Goal: Register for event/course

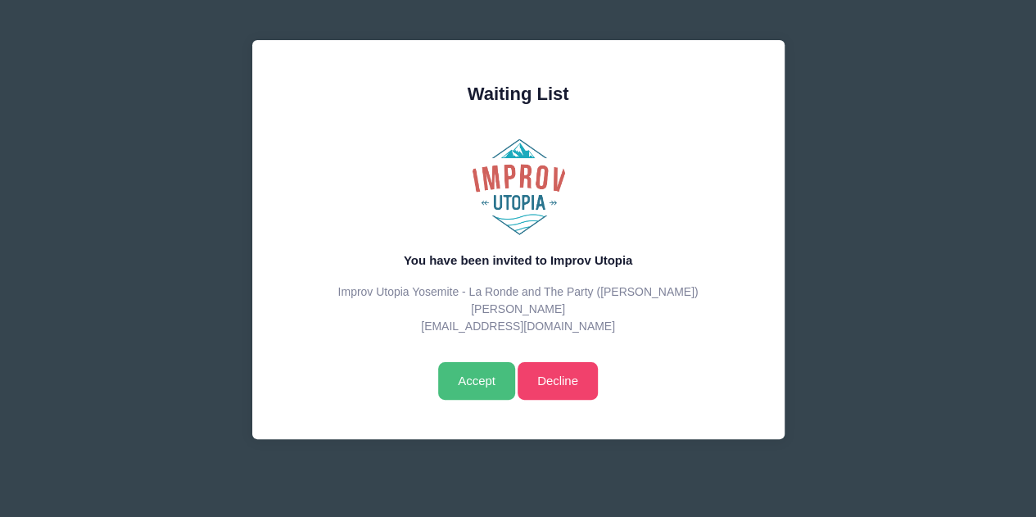
click at [477, 374] on input "Accept" at bounding box center [476, 381] width 76 height 38
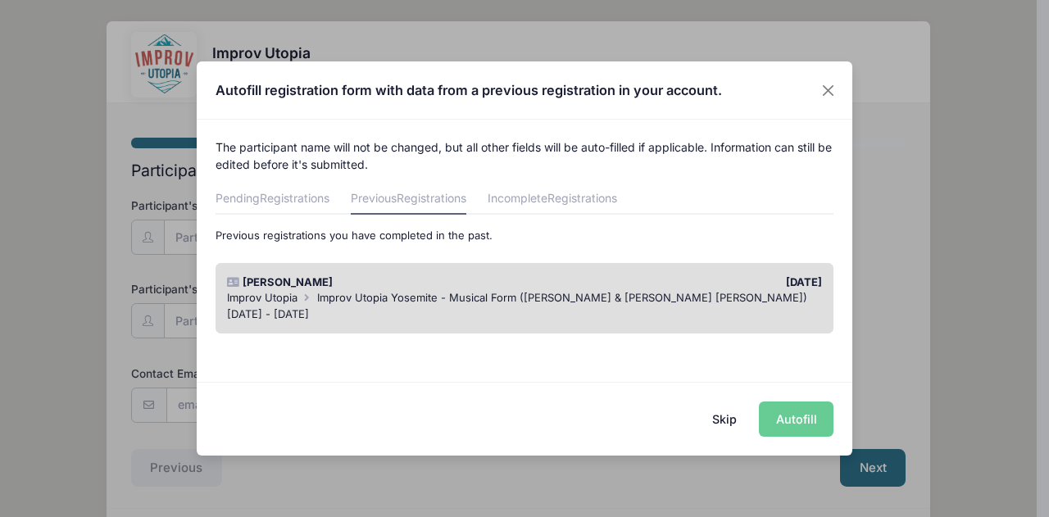
click at [724, 415] on button "Skip" at bounding box center [725, 418] width 58 height 35
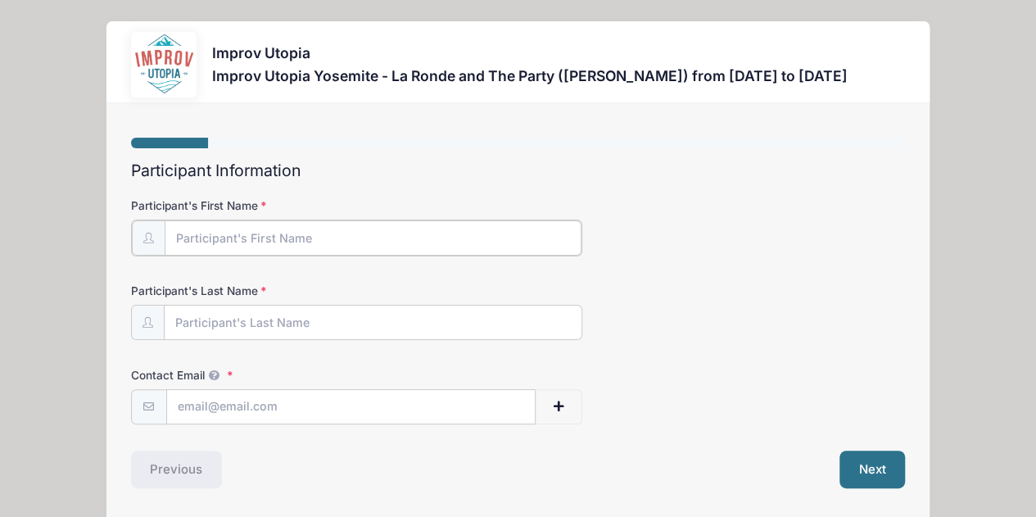
click at [302, 230] on input "Participant's First Name" at bounding box center [374, 237] width 418 height 35
type input "Valerie"
type input "Estrada"
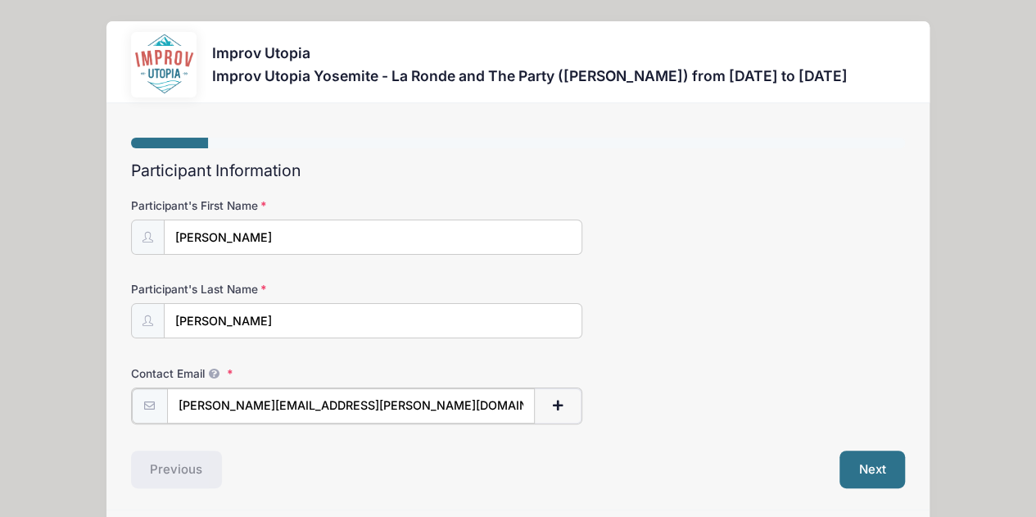
click at [390, 404] on input "Valerie.Estrada@Autodesk.com" at bounding box center [351, 405] width 369 height 35
type input "V"
type input "[EMAIL_ADDRESS][DOMAIN_NAME]"
click at [600, 352] on form "Participant's First Name Valerie Participant's Last Name Estrada Contact Email …" at bounding box center [518, 309] width 775 height 225
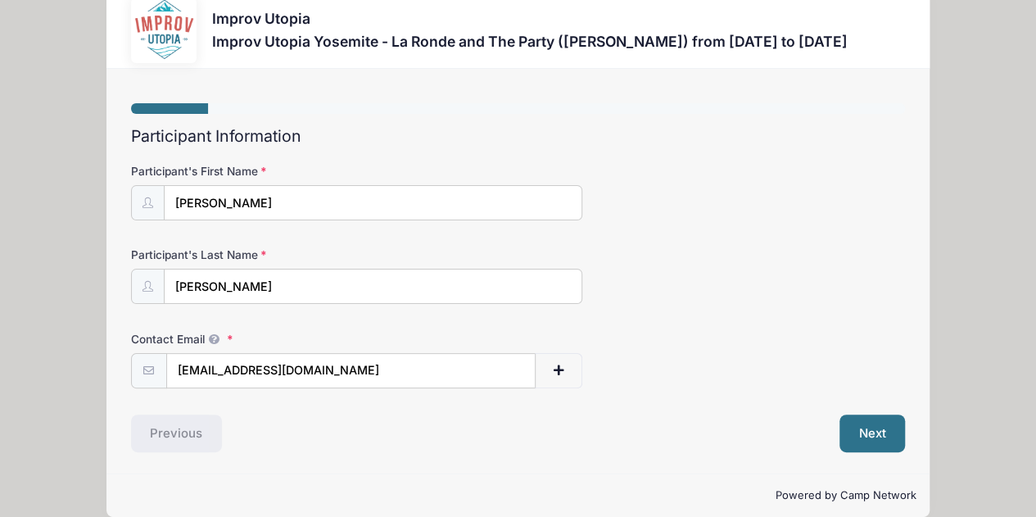
scroll to position [52, 0]
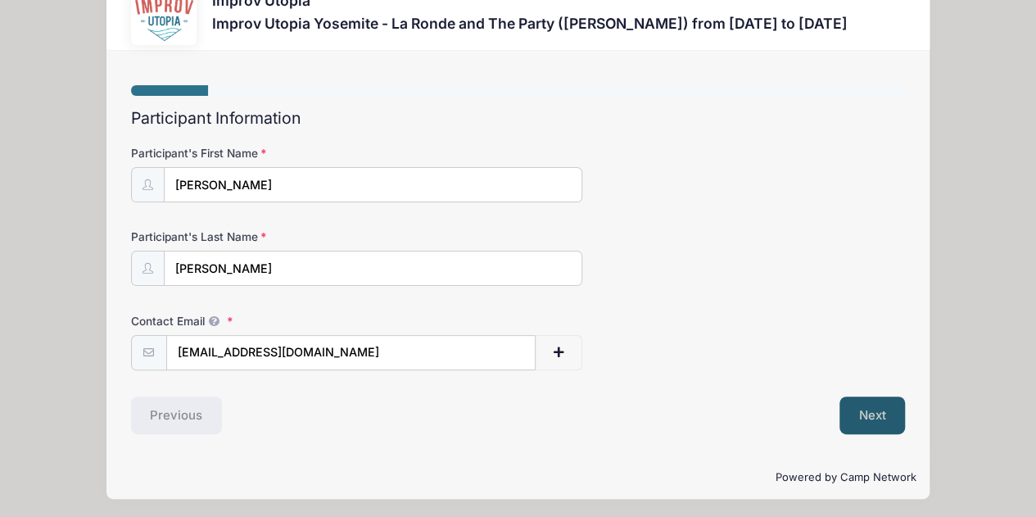
click at [878, 405] on button "Next" at bounding box center [873, 416] width 66 height 38
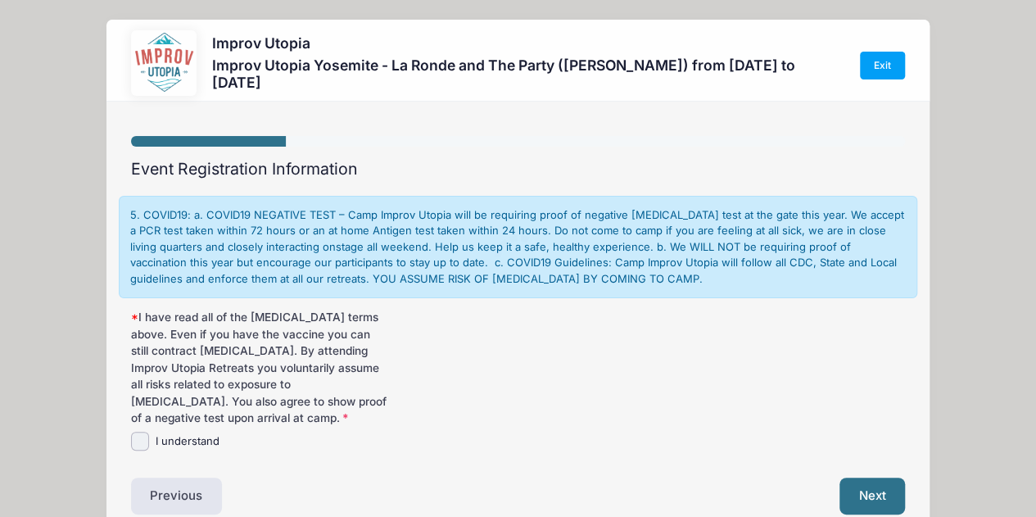
scroll to position [0, 0]
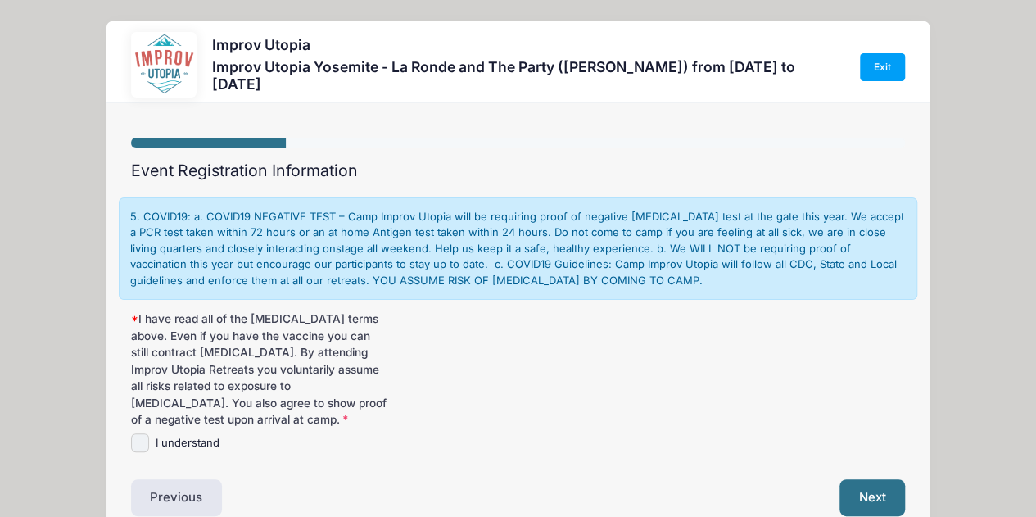
click at [136, 442] on input "I understand" at bounding box center [140, 442] width 19 height 19
checkbox input "true"
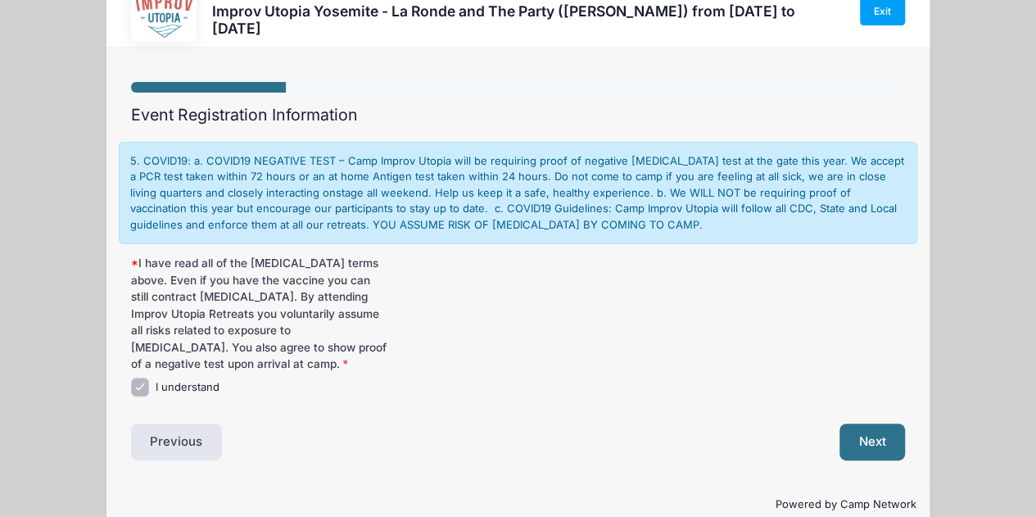
scroll to position [84, 0]
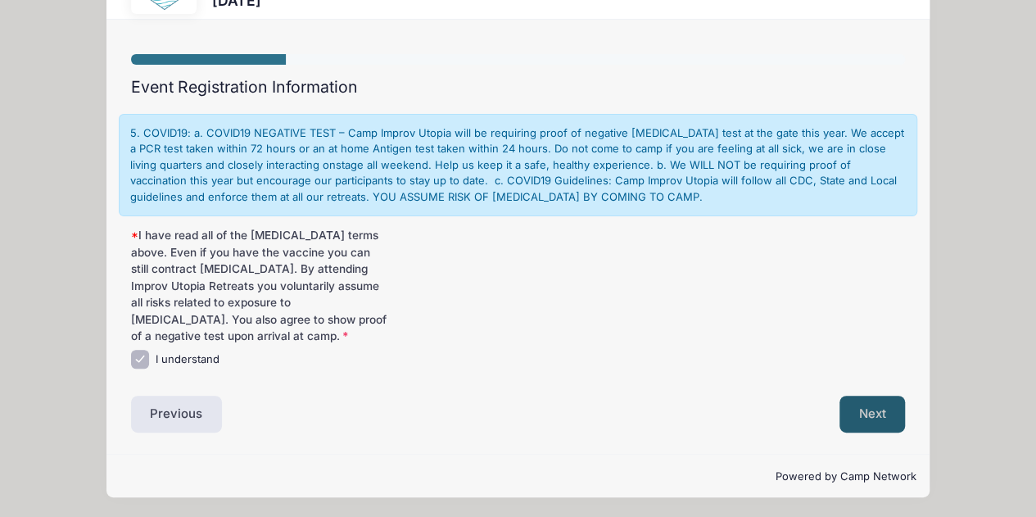
click at [883, 414] on button "Next" at bounding box center [873, 415] width 66 height 38
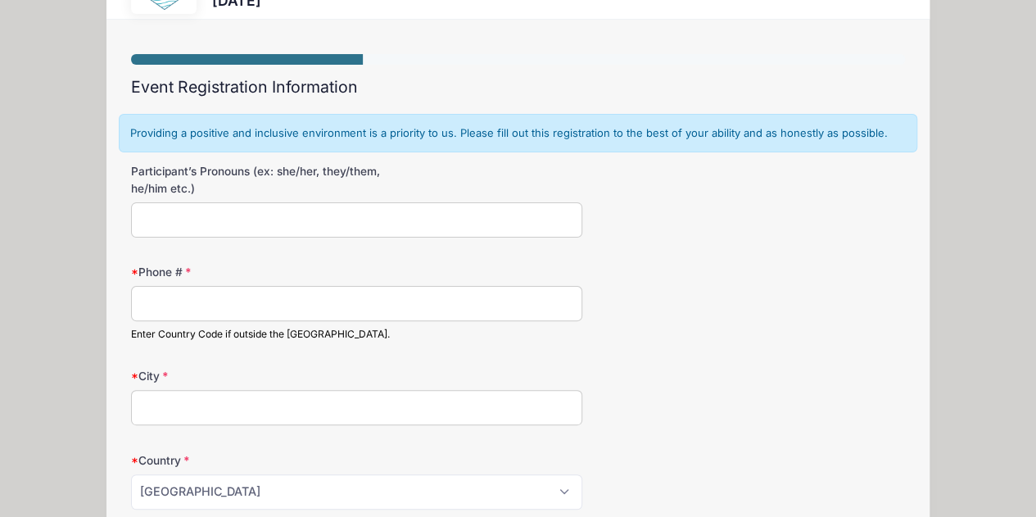
scroll to position [0, 0]
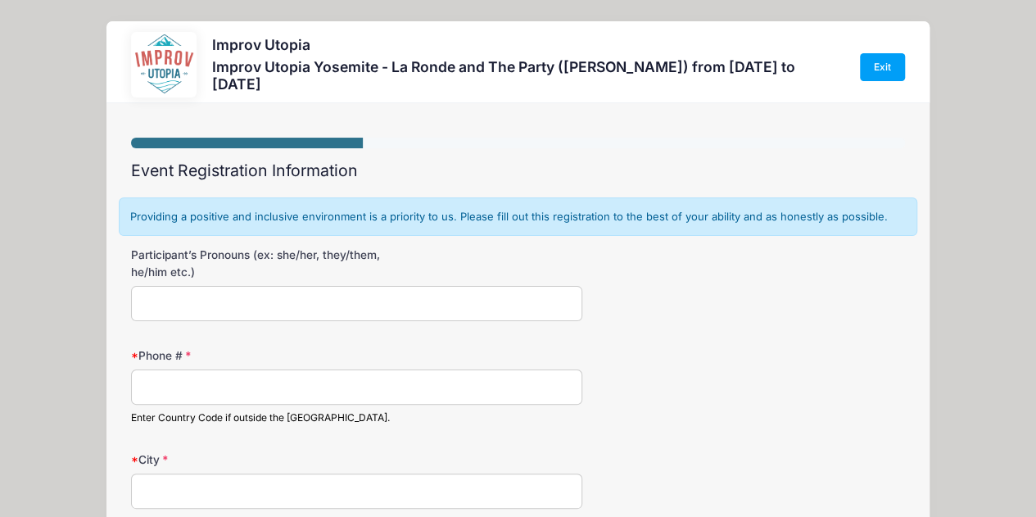
click at [318, 292] on input "Participant’s Pronouns (ex: she/her, they/them, he/him etc.)" at bounding box center [357, 303] width 452 height 35
type input "She/Her"
click at [214, 391] on input "Phone #" at bounding box center [357, 387] width 452 height 35
type input "4153415014"
type input "San Francisco"
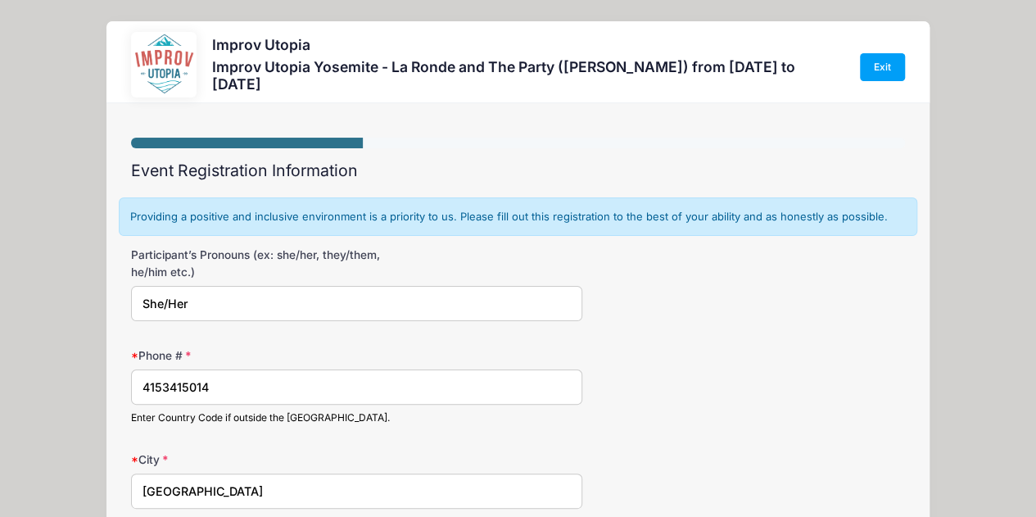
select select "CA"
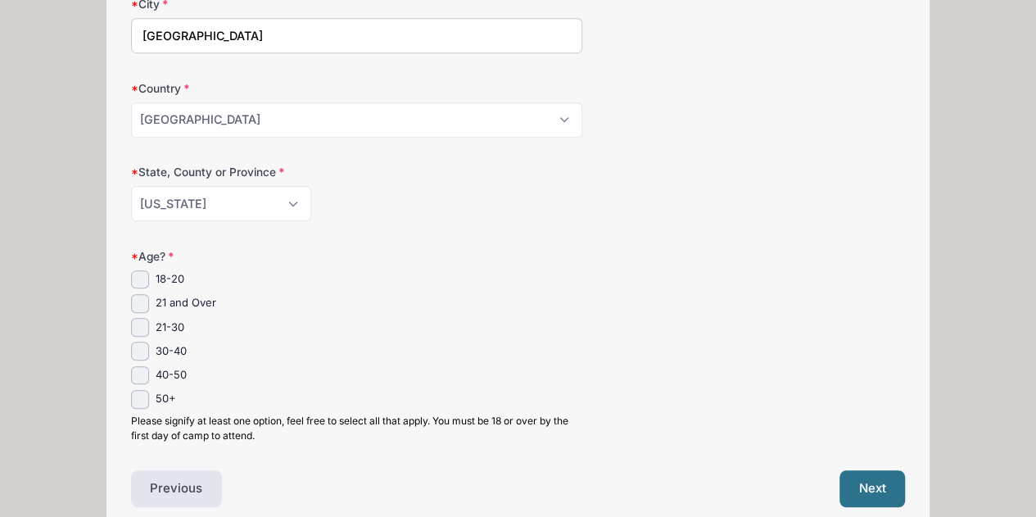
scroll to position [492, 0]
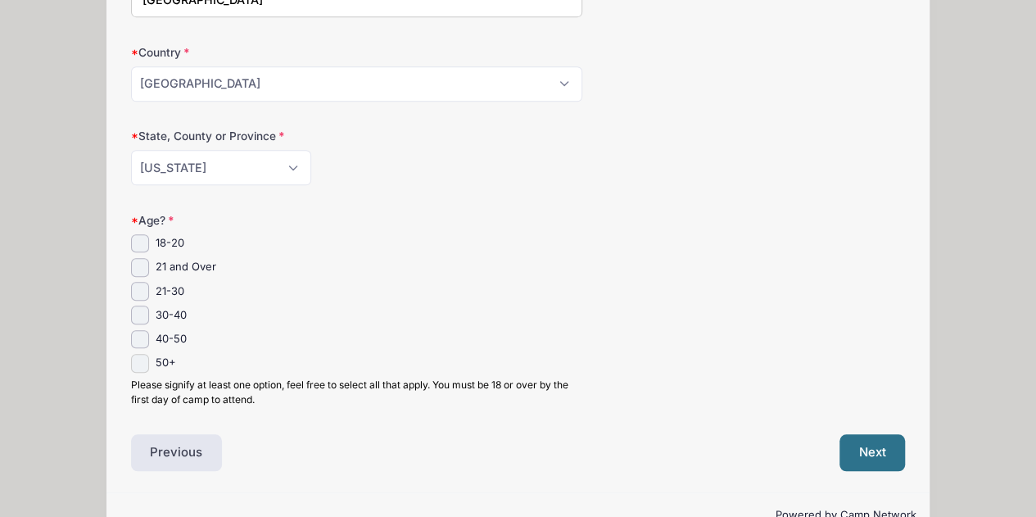
click at [142, 356] on input "50+" at bounding box center [140, 363] width 19 height 19
checkbox input "true"
click at [869, 451] on button "Next" at bounding box center [873, 453] width 66 height 38
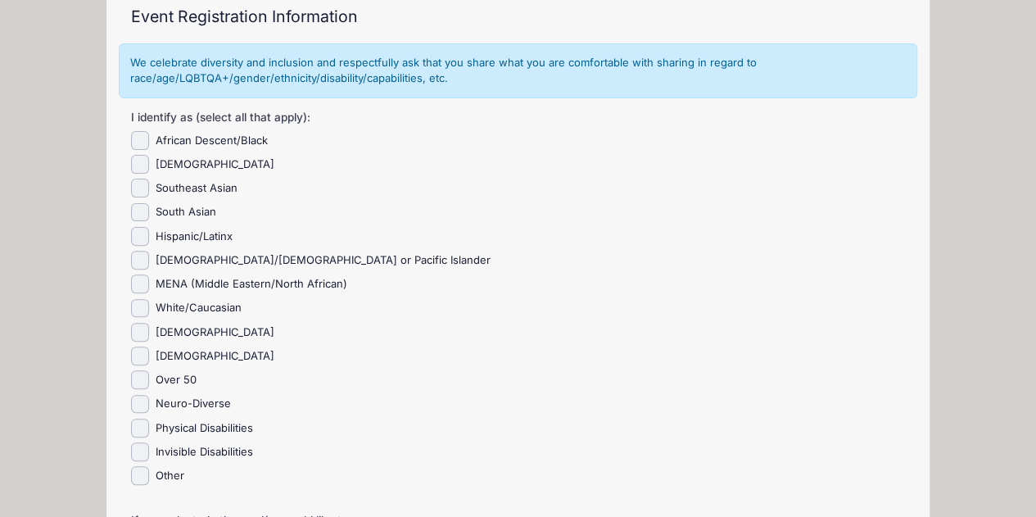
scroll to position [164, 0]
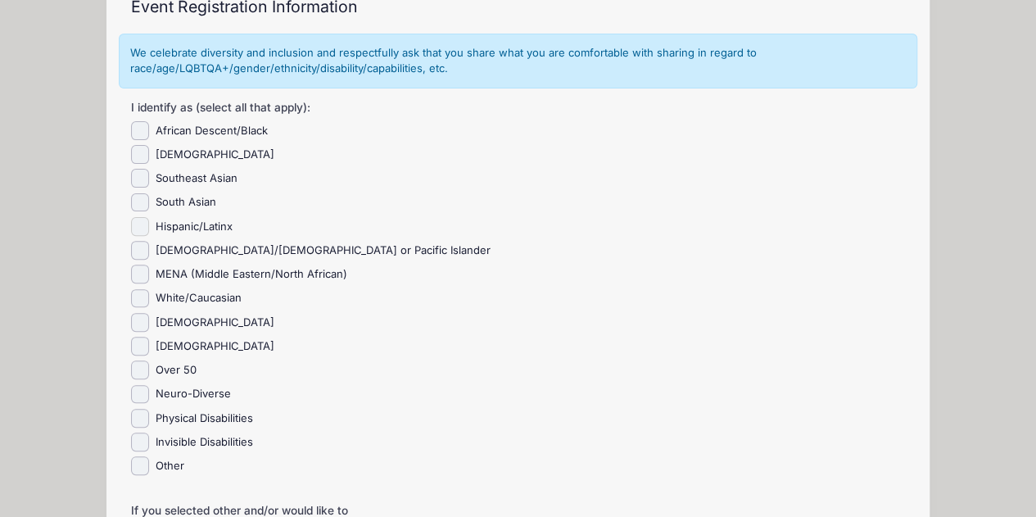
click at [140, 221] on input "Hispanic/Latinx" at bounding box center [140, 226] width 19 height 19
checkbox input "true"
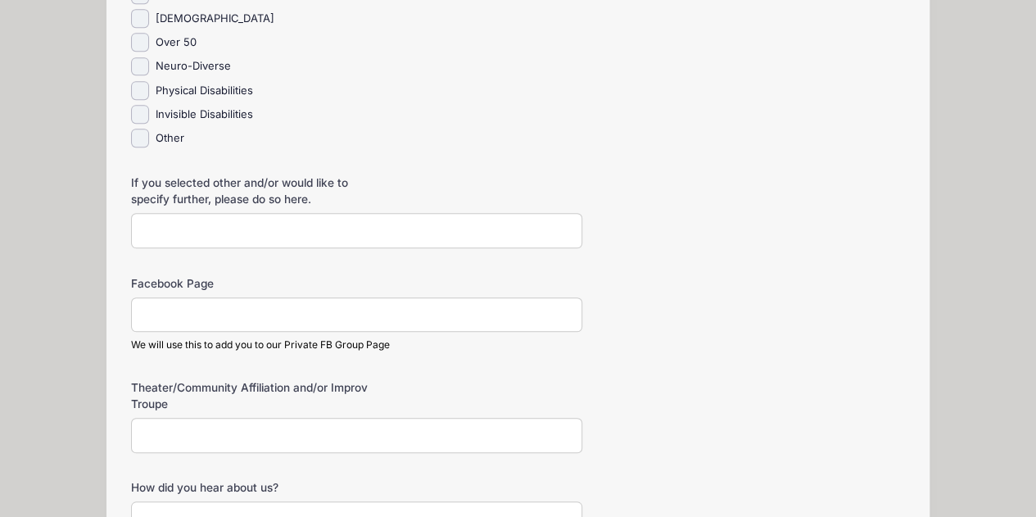
scroll to position [574, 0]
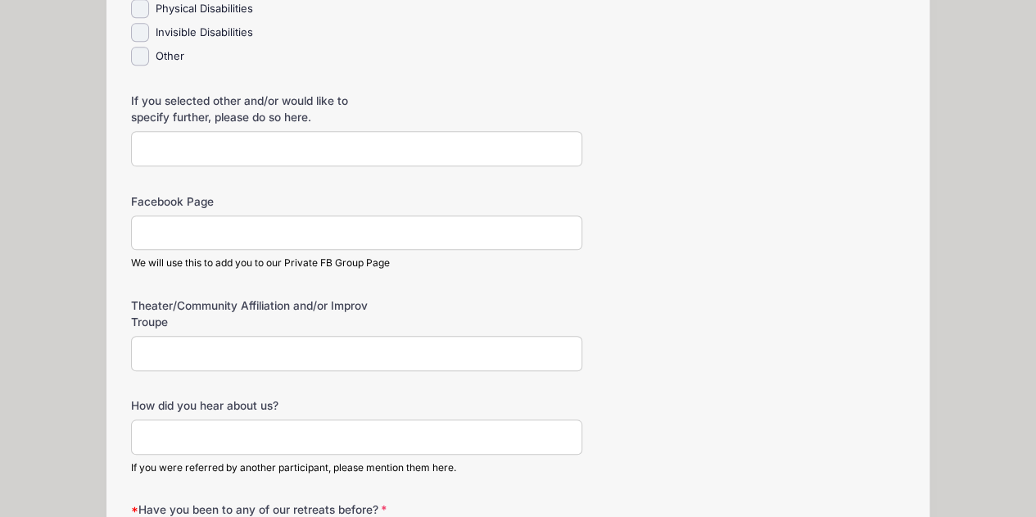
click at [180, 341] on input "Theater/Community Affiliation and/or Improv Troupe" at bounding box center [357, 353] width 452 height 35
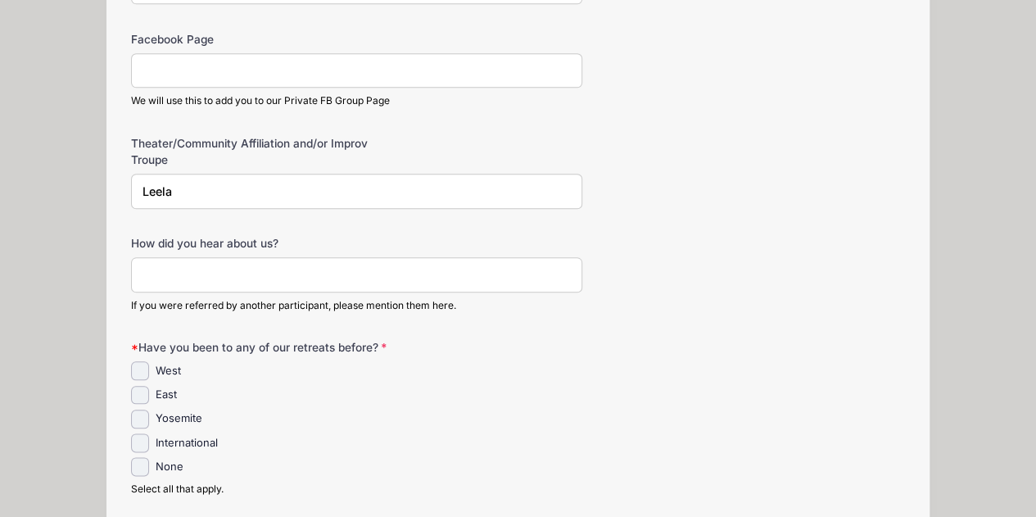
scroll to position [737, 0]
type input "Leela"
click at [262, 273] on input "How did you hear about us?" at bounding box center [357, 273] width 452 height 35
type input "Friends"
drag, startPoint x: 140, startPoint y: 462, endPoint x: 303, endPoint y: 445, distance: 164.0
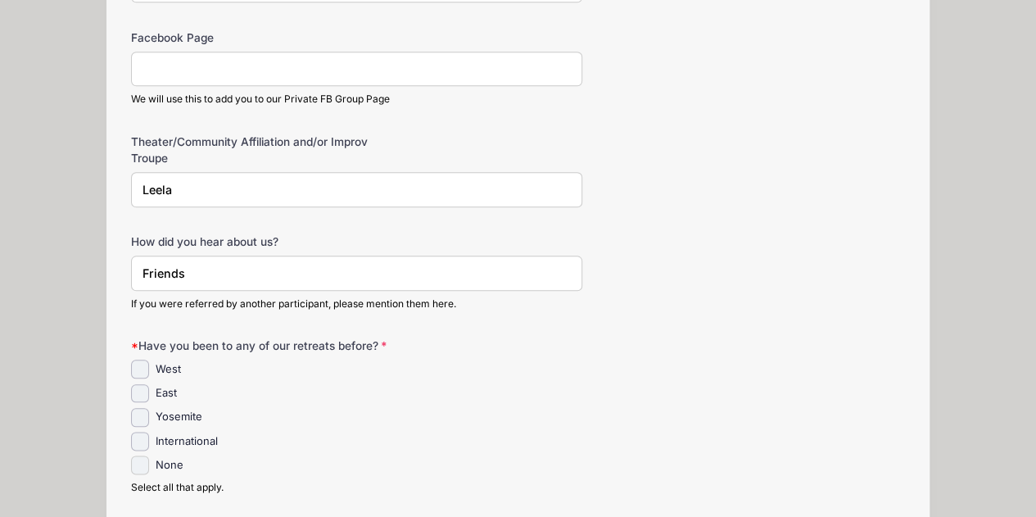
click at [139, 463] on input "None" at bounding box center [140, 465] width 19 height 19
checkbox input "true"
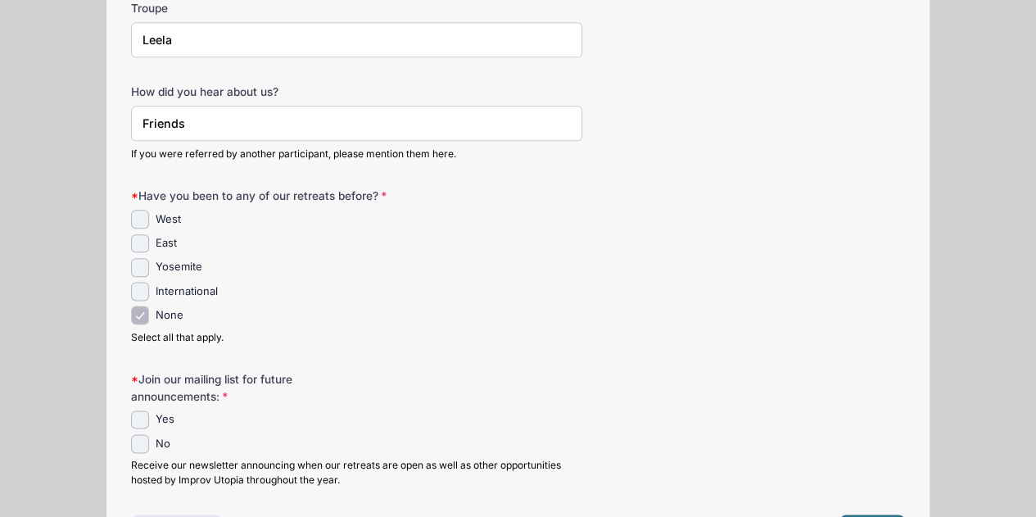
scroll to position [901, 0]
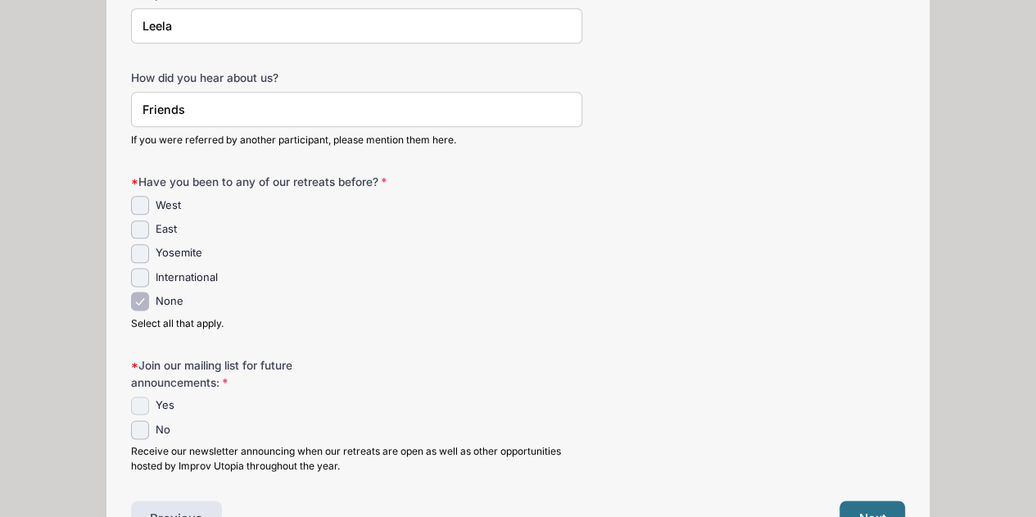
click at [139, 398] on input "Yes" at bounding box center [140, 406] width 19 height 19
checkbox input "true"
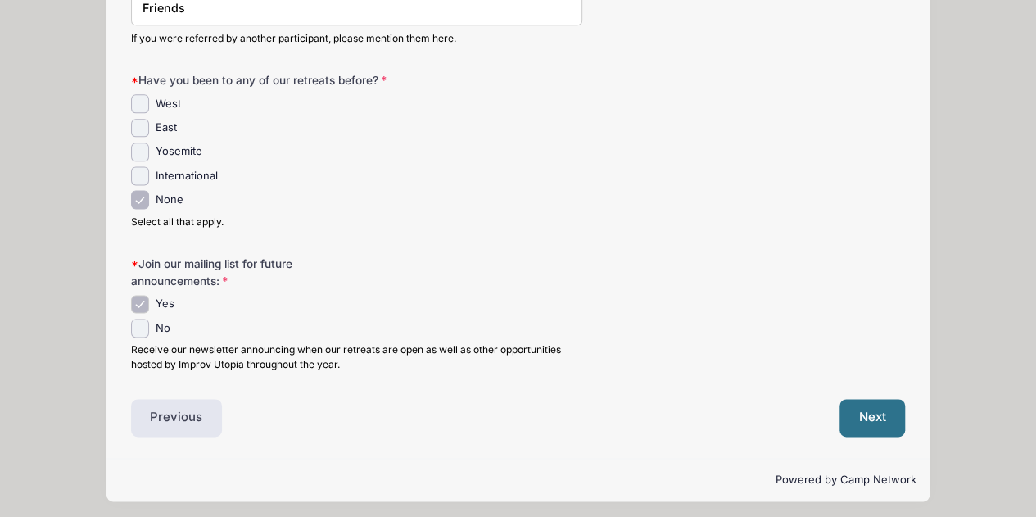
scroll to position [1005, 0]
click at [857, 407] on button "Next" at bounding box center [873, 416] width 66 height 38
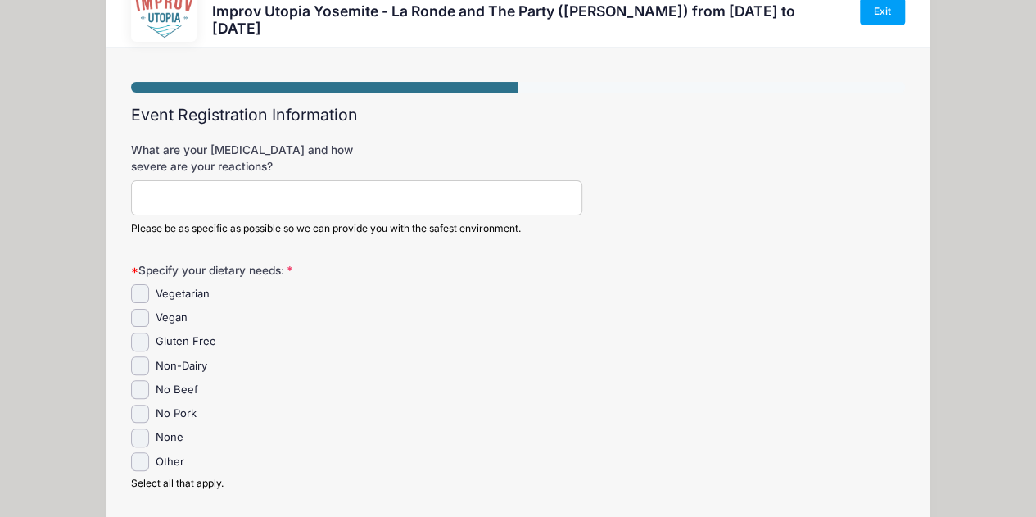
scroll to position [82, 0]
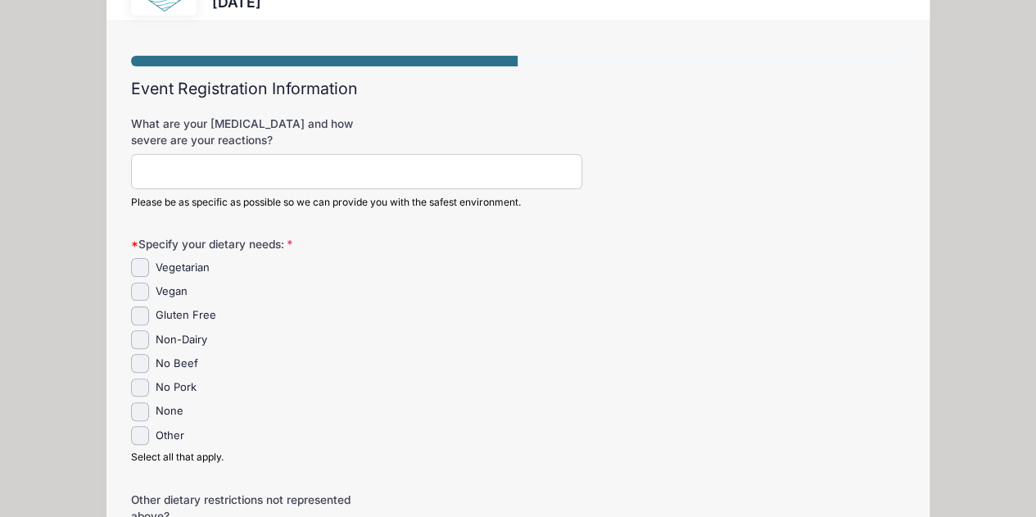
click at [205, 161] on input "What are your allergies and how severe are your reactions?" at bounding box center [357, 171] width 452 height 35
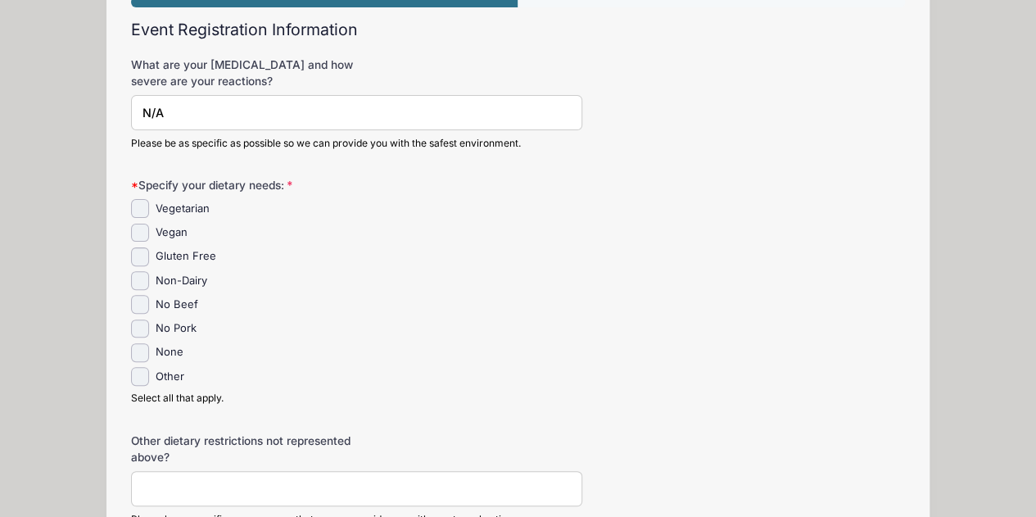
scroll to position [164, 0]
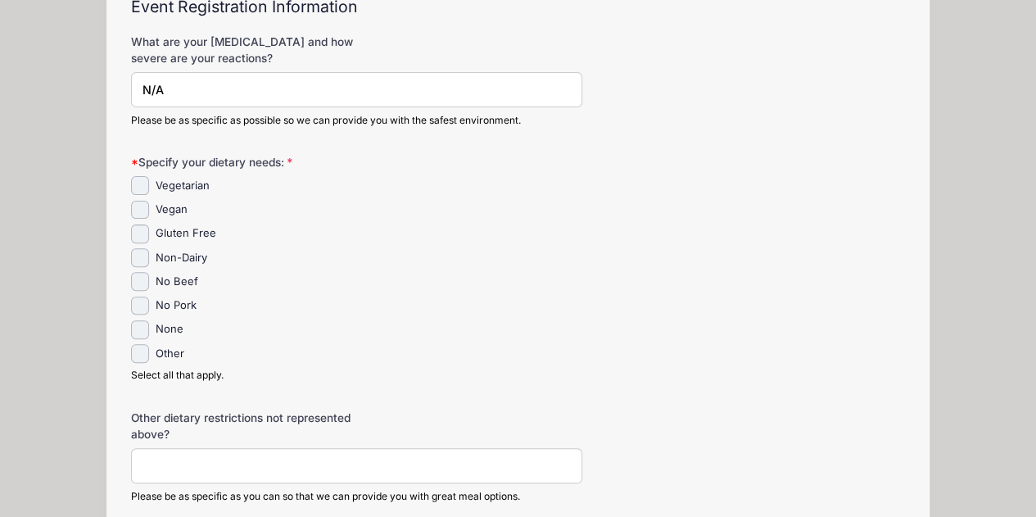
type input "N/A"
click at [137, 324] on input "None" at bounding box center [140, 329] width 19 height 19
checkbox input "true"
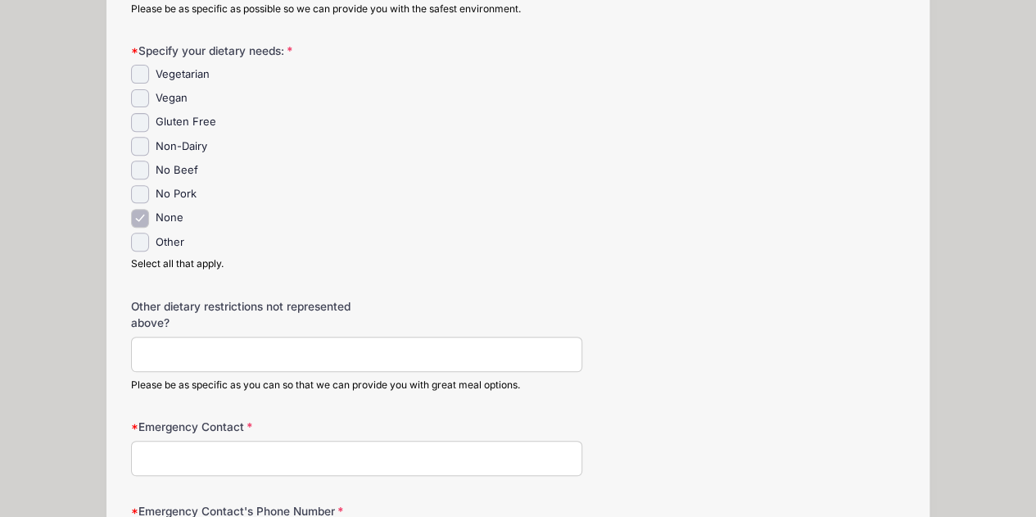
scroll to position [328, 0]
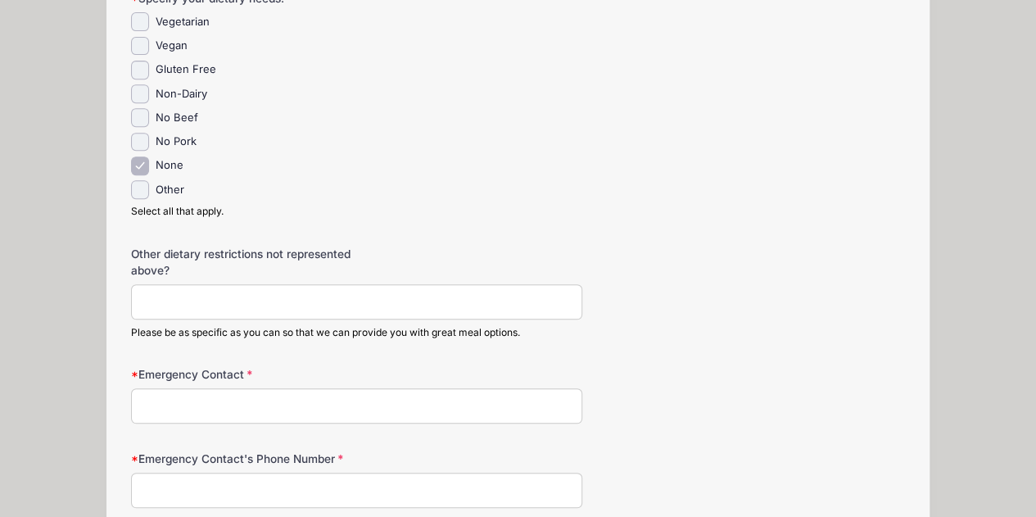
click at [197, 400] on input "Emergency Contact" at bounding box center [357, 405] width 452 height 35
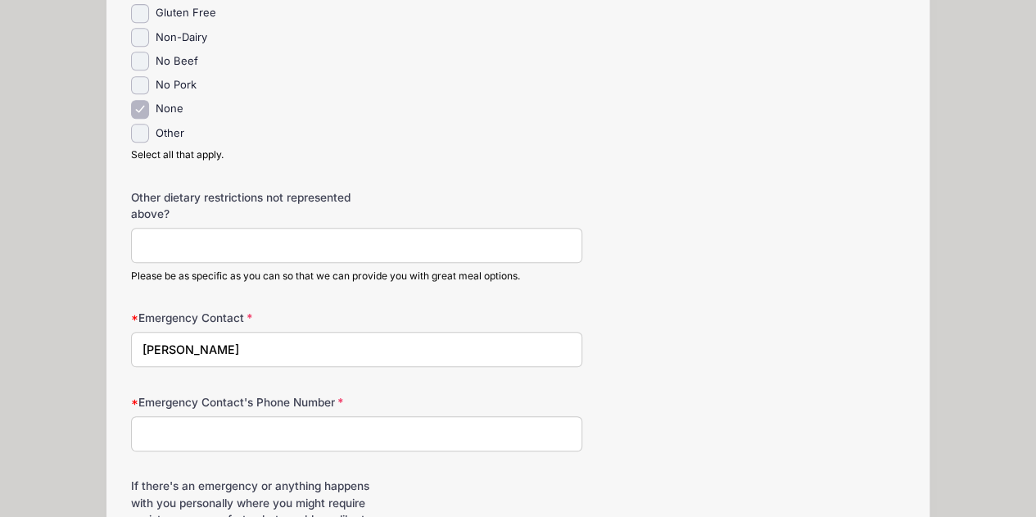
scroll to position [410, 0]
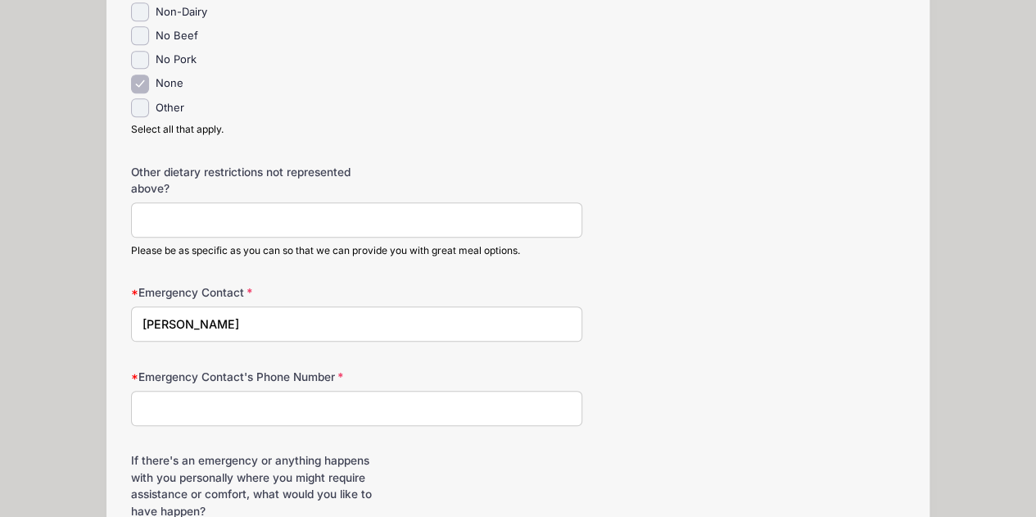
type input "Rachel Mendoza"
click at [171, 401] on input "Emergency Contact's Phone Number" at bounding box center [357, 408] width 452 height 35
click at [171, 401] on input "1 916" at bounding box center [357, 408] width 452 height 35
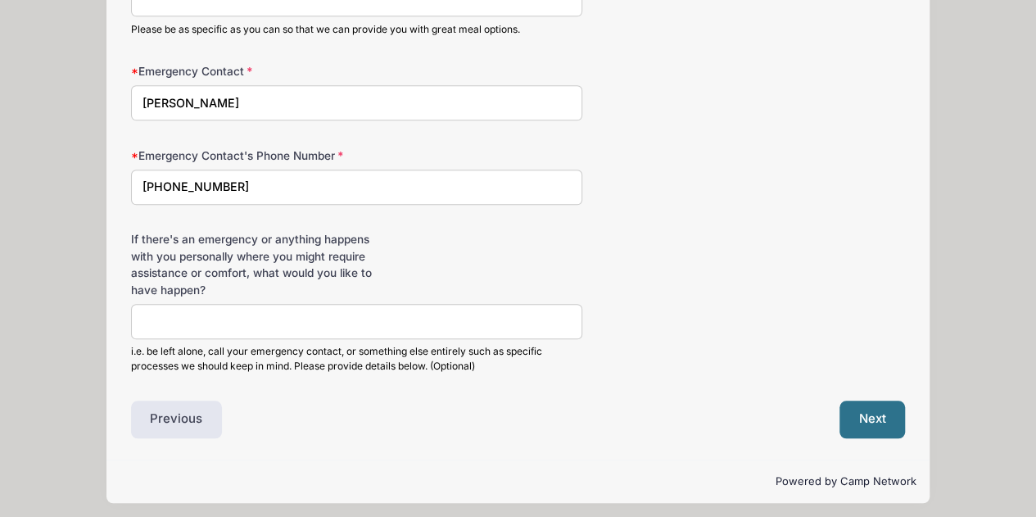
scroll to position [634, 0]
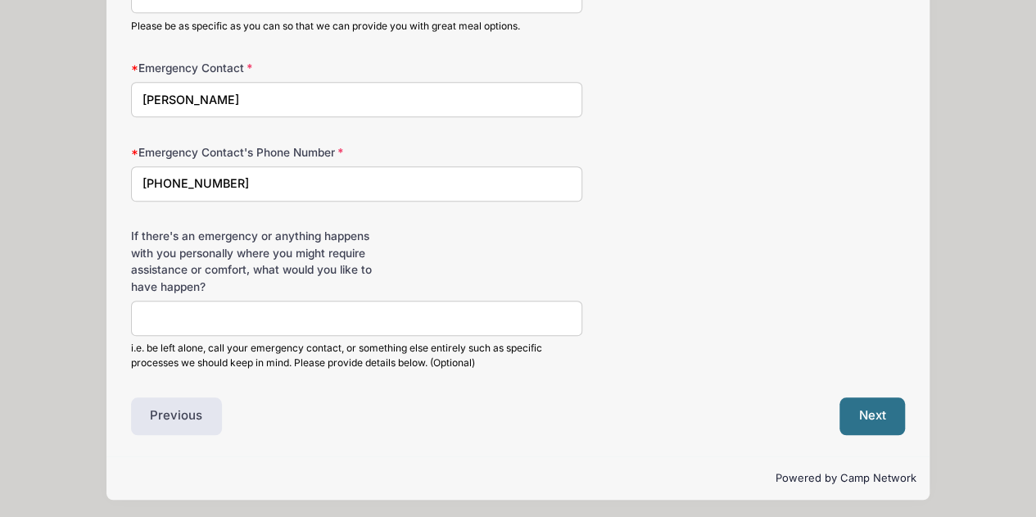
type input "1 916 290-3422"
click at [229, 317] on input "If there's an emergency or anything happens with you personally where you might…" at bounding box center [357, 318] width 452 height 35
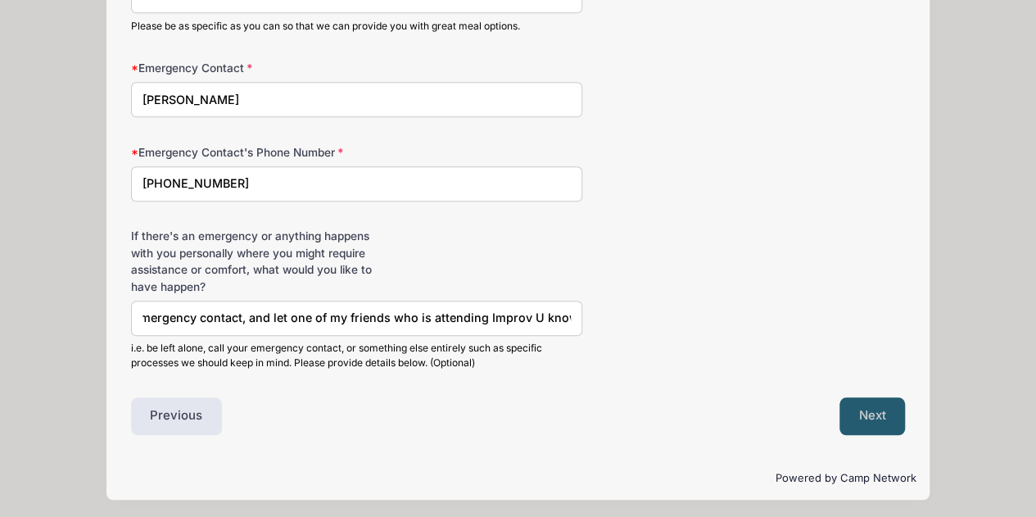
type input "Call my emergency contact, and let one of my friends who is attending Improv U …"
click at [857, 424] on button "Next" at bounding box center [873, 416] width 66 height 38
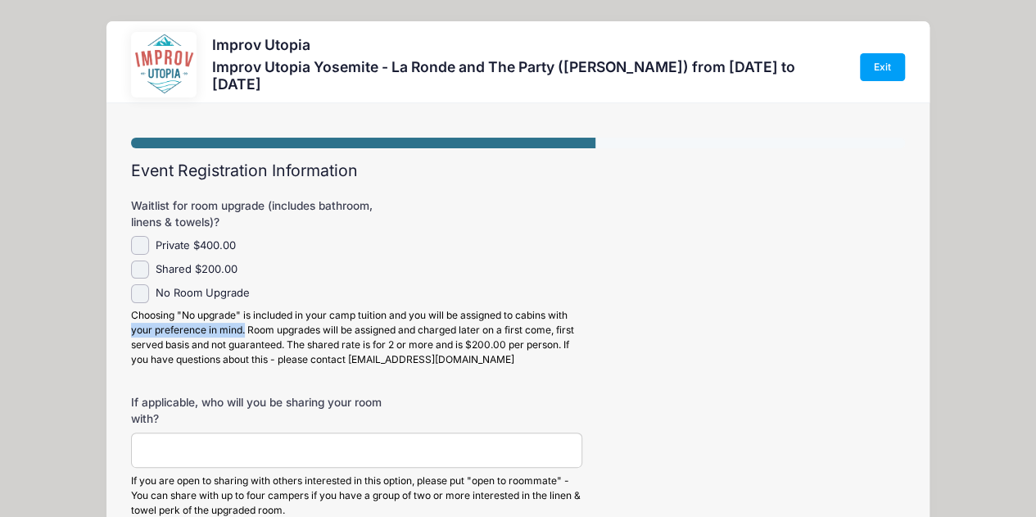
drag, startPoint x: 133, startPoint y: 332, endPoint x: 243, endPoint y: 336, distance: 110.7
click at [243, 336] on div "Choosing "No upgrade" is included in your camp tuition and you will be assigned…" at bounding box center [357, 337] width 452 height 59
click at [138, 271] on input "Shared $200.00" at bounding box center [140, 270] width 19 height 19
checkbox input "true"
click at [208, 444] on input "If applicable, who will you be sharing your room with?" at bounding box center [357, 450] width 452 height 35
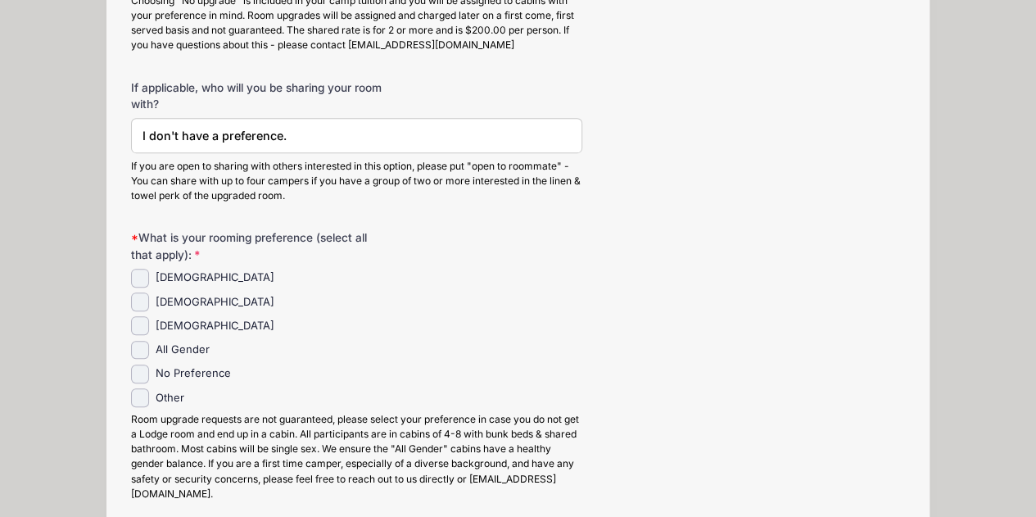
scroll to position [328, 0]
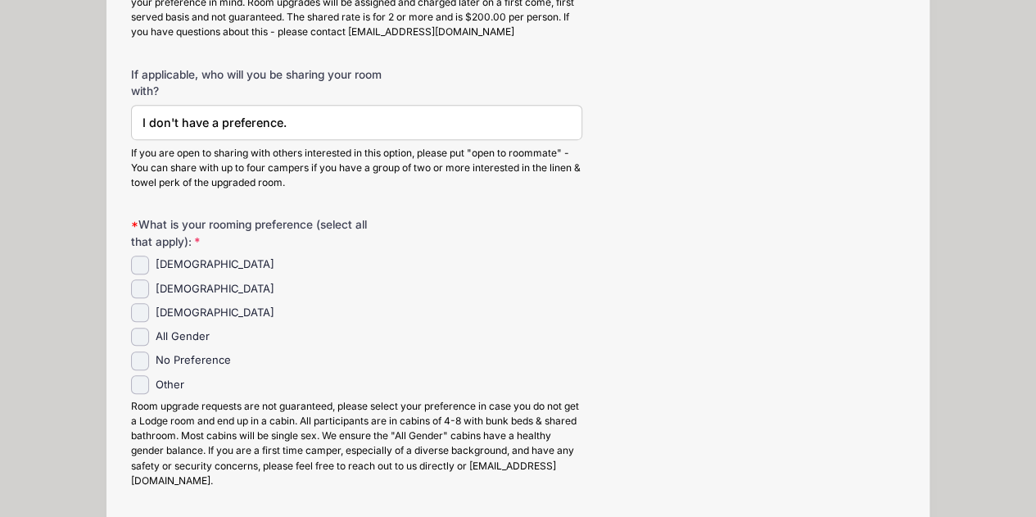
type input "I don't have a preference."
click at [143, 260] on input "Female" at bounding box center [140, 265] width 19 height 19
checkbox input "true"
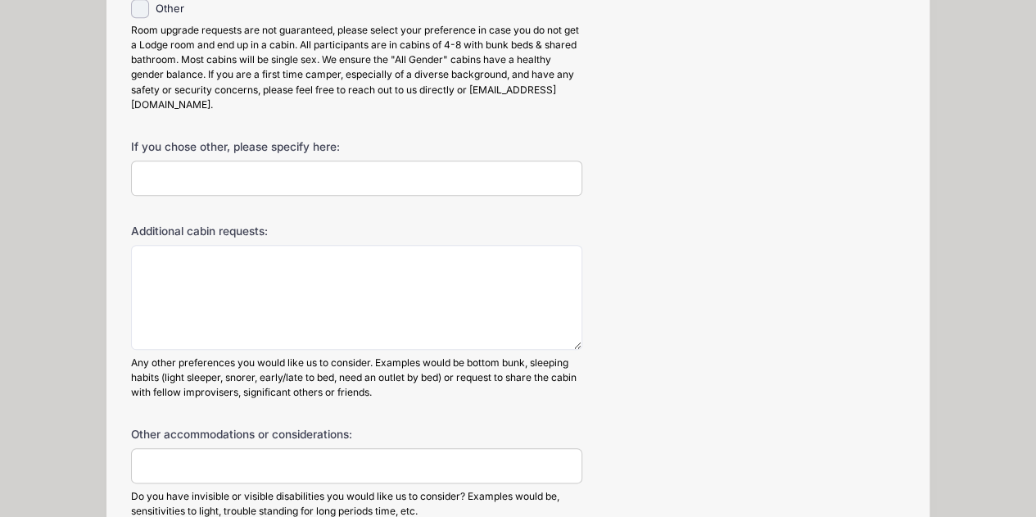
scroll to position [737, 0]
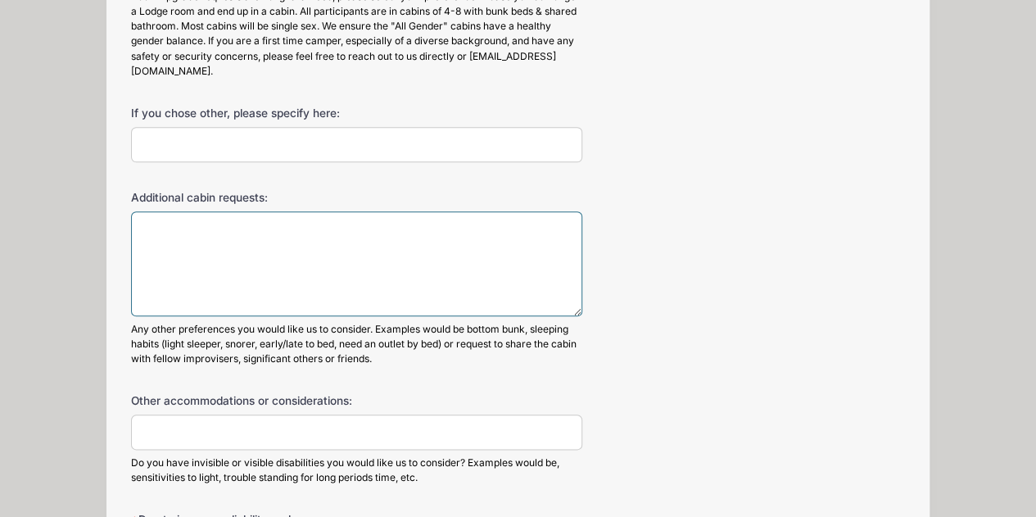
click at [161, 229] on textarea "Additional cabin requests:" at bounding box center [357, 264] width 452 height 106
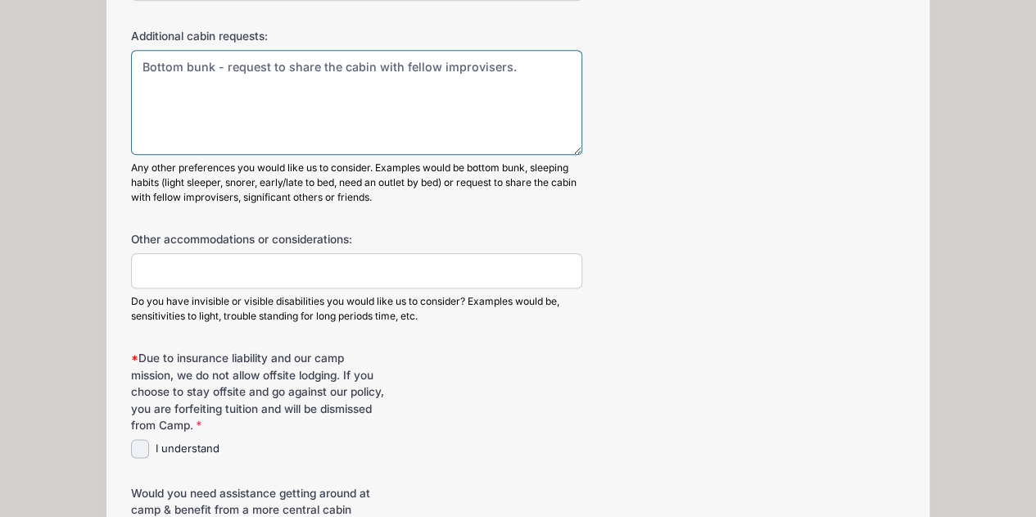
scroll to position [901, 0]
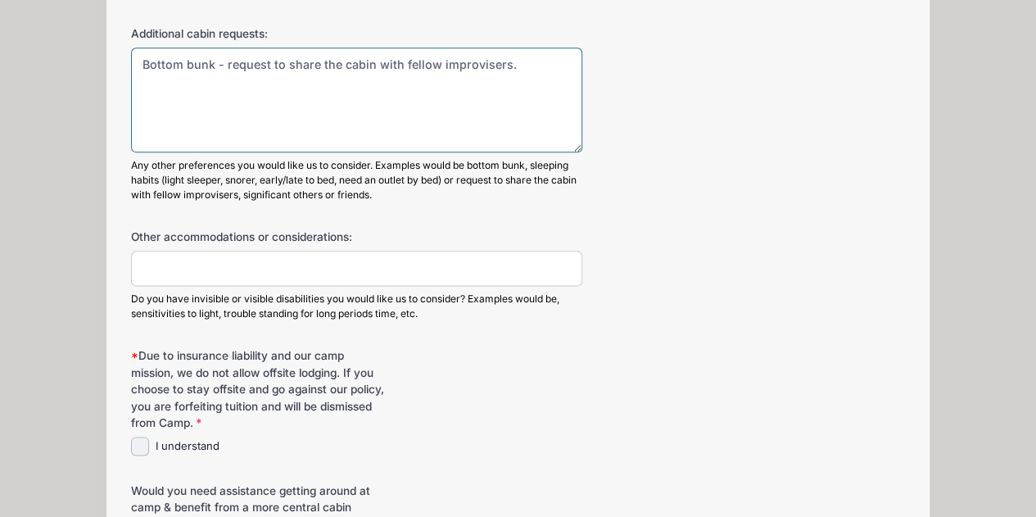
type textarea "Bottom bunk - request to share the cabin with fellow improvisers."
click at [136, 449] on input "I understand" at bounding box center [140, 446] width 19 height 19
checkbox input "true"
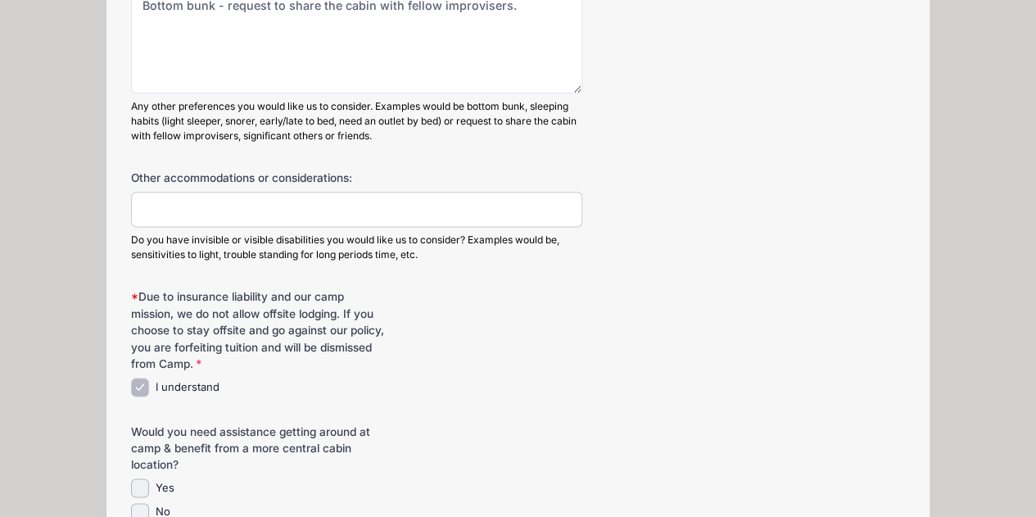
scroll to position [1065, 0]
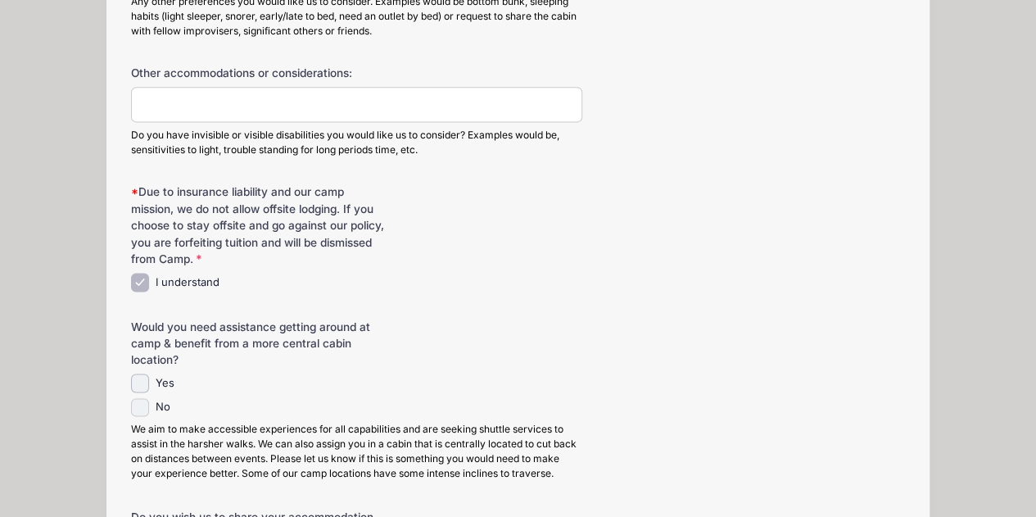
click at [138, 403] on input "No" at bounding box center [140, 407] width 19 height 19
checkbox input "true"
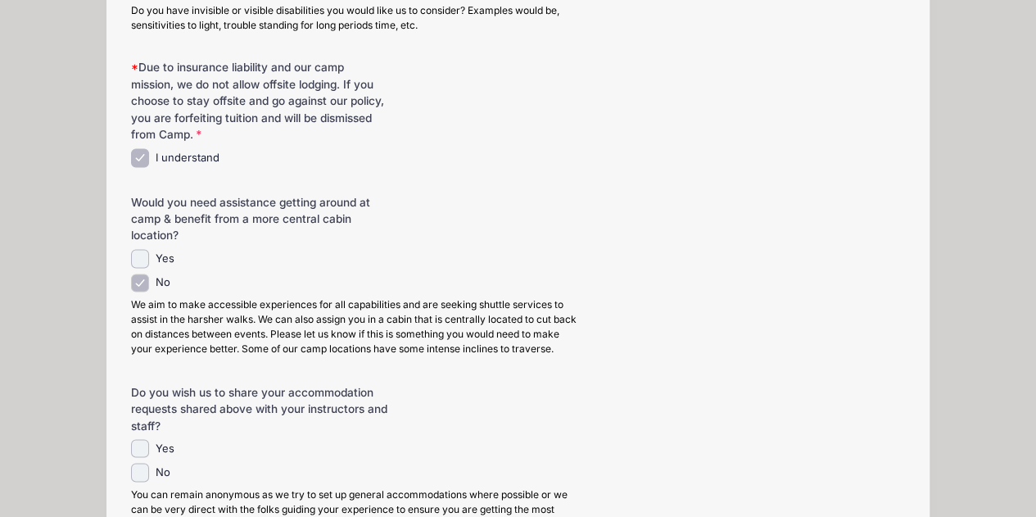
scroll to position [1229, 0]
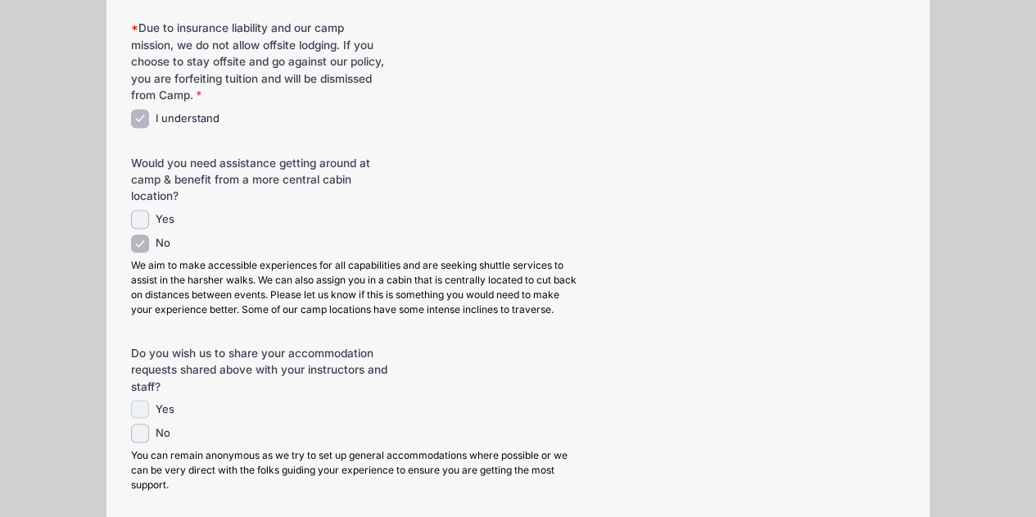
click at [135, 404] on input "Yes" at bounding box center [140, 409] width 19 height 19
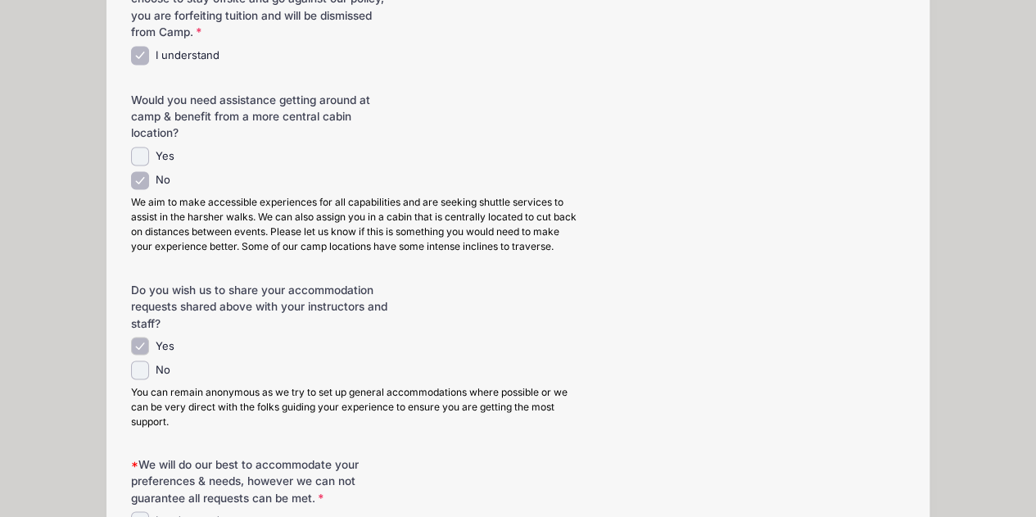
scroll to position [1311, 0]
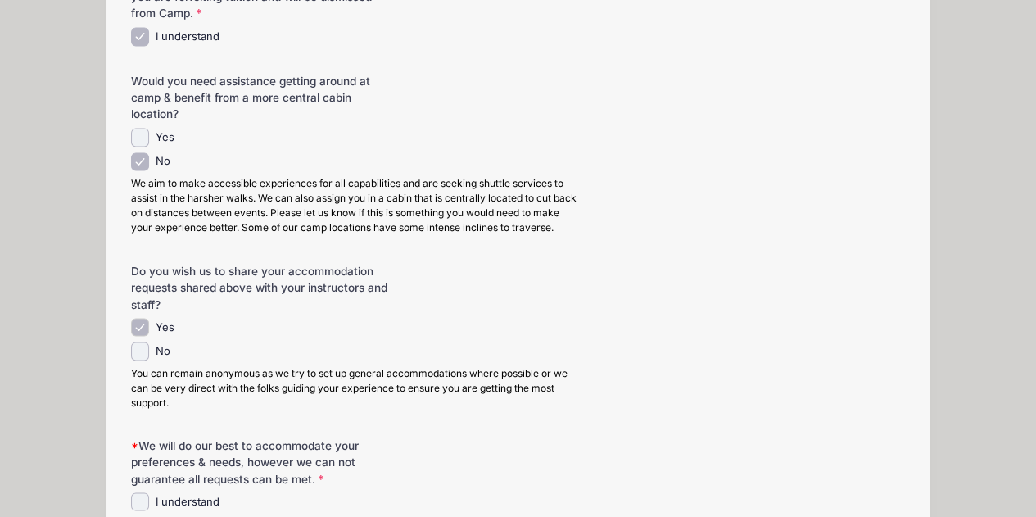
click at [146, 318] on input "Yes" at bounding box center [140, 327] width 19 height 19
checkbox input "false"
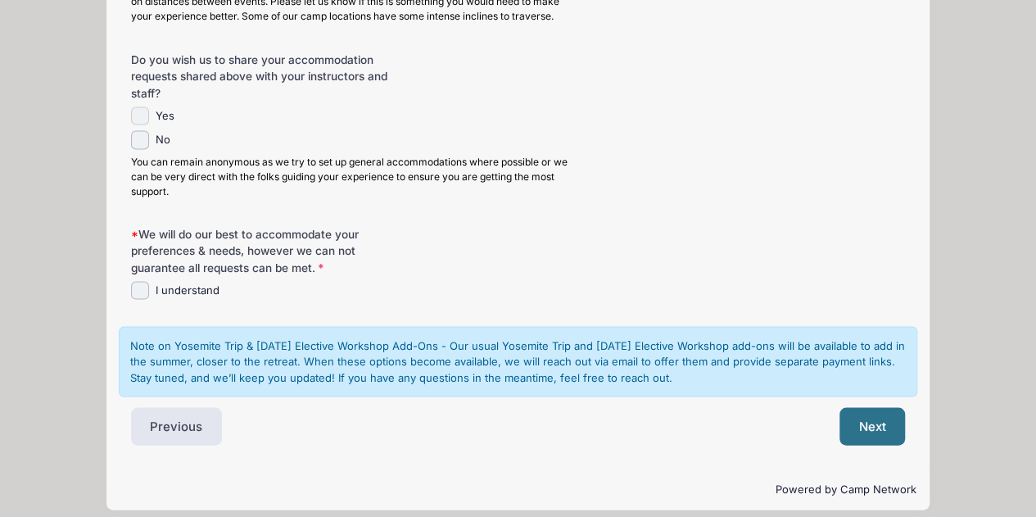
scroll to position [1532, 0]
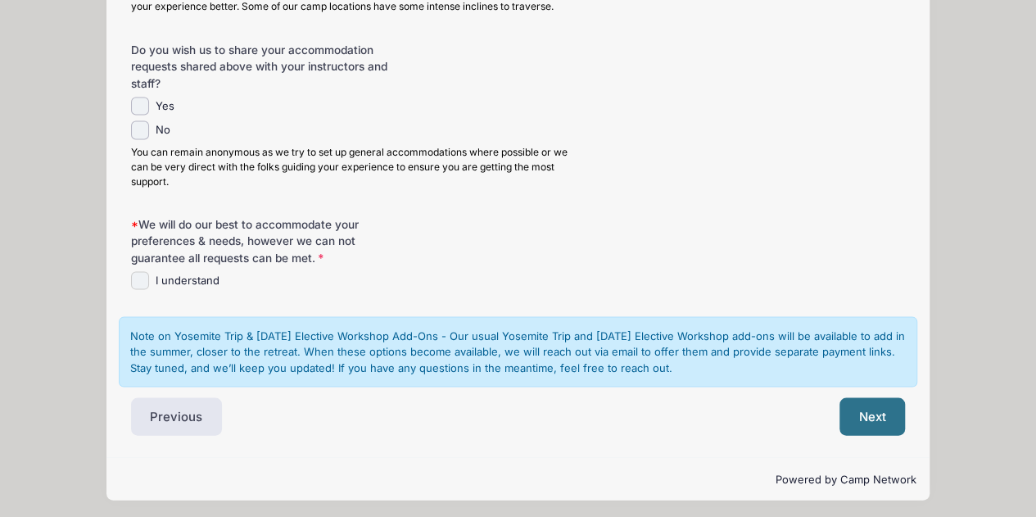
click at [140, 274] on input "I understand" at bounding box center [140, 280] width 19 height 19
checkbox input "true"
click at [861, 409] on button "Next" at bounding box center [873, 416] width 66 height 38
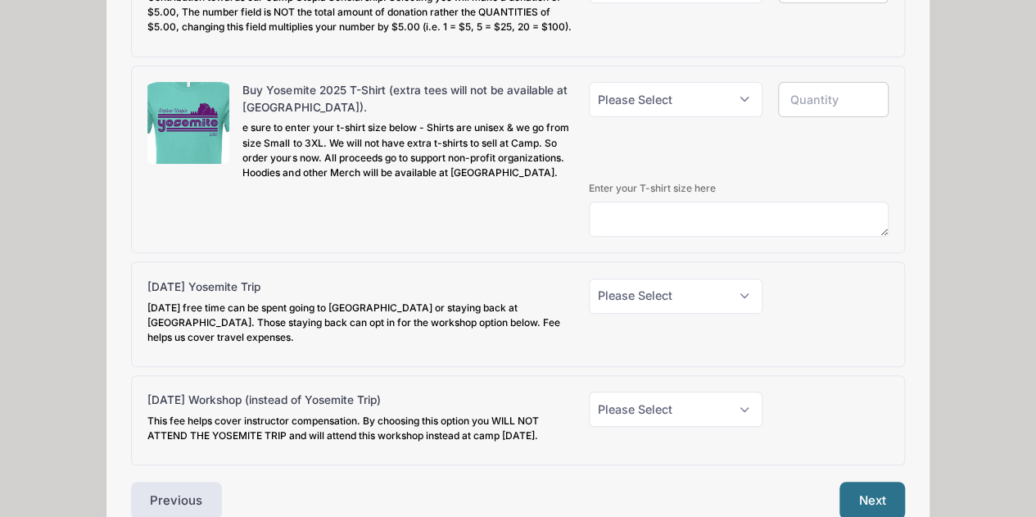
scroll to position [328, 0]
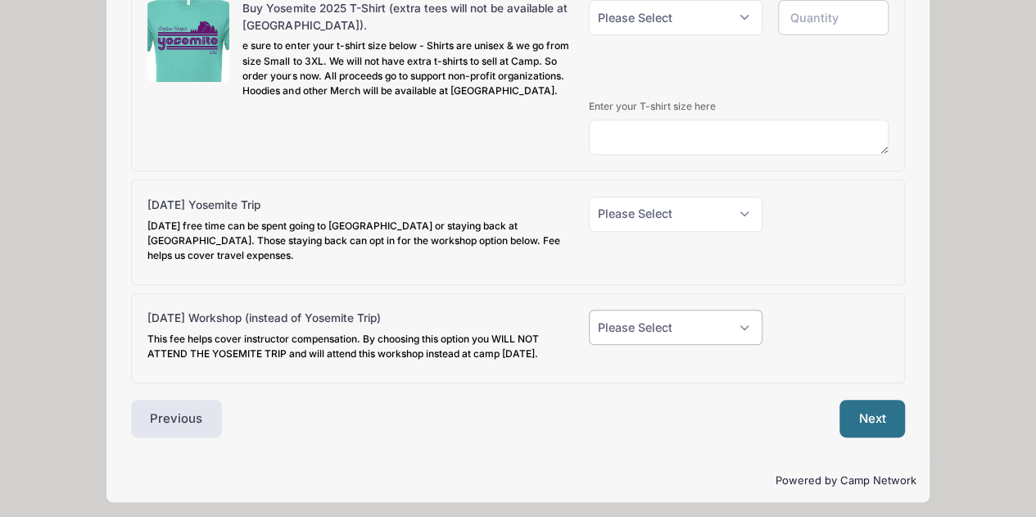
click at [744, 335] on select "Please Select Yes (+$30.00) No" at bounding box center [676, 327] width 174 height 35
select select "1"
click at [589, 322] on select "Please Select Yes (+$30.00) No" at bounding box center [676, 327] width 174 height 35
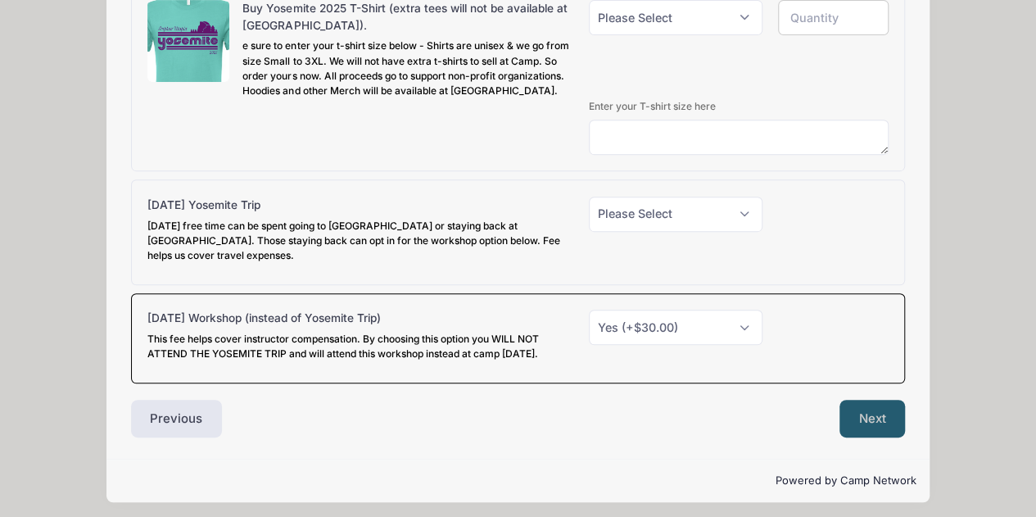
click at [867, 435] on button "Next" at bounding box center [873, 419] width 66 height 38
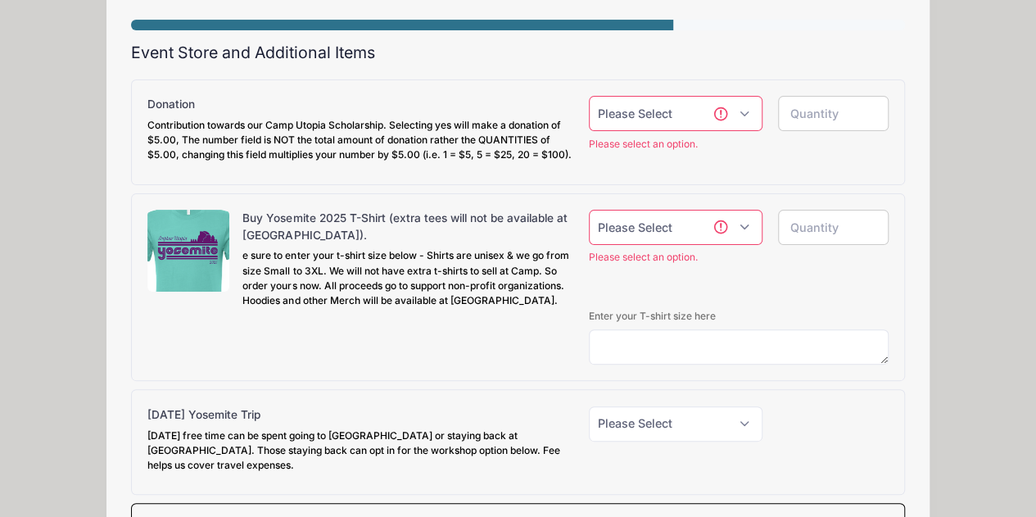
scroll to position [107, 0]
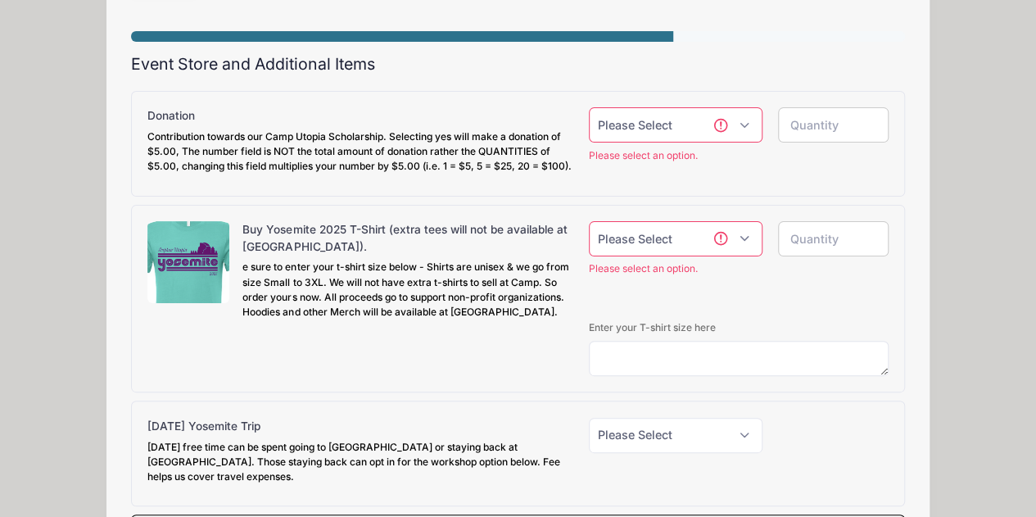
click at [744, 126] on select "Please Select Yes (+$5.00) No" at bounding box center [676, 124] width 174 height 35
select select "1"
click at [589, 107] on select "Please Select Yes (+$5.00) No" at bounding box center [676, 124] width 174 height 35
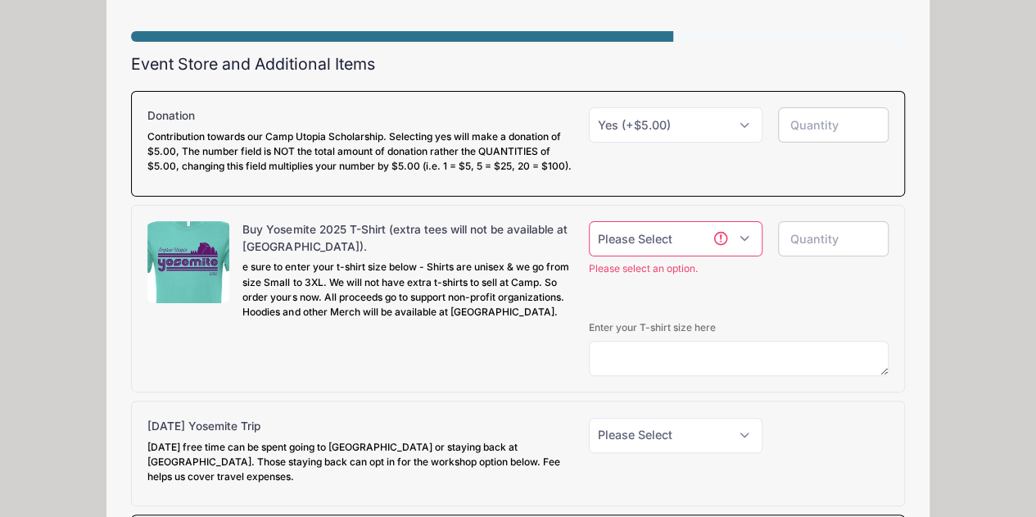
click at [745, 248] on select "Please Select Yes (+$20.00) No" at bounding box center [676, 238] width 174 height 35
select select "1"
click at [589, 234] on select "Please Select Yes (+$20.00) No" at bounding box center [676, 238] width 174 height 35
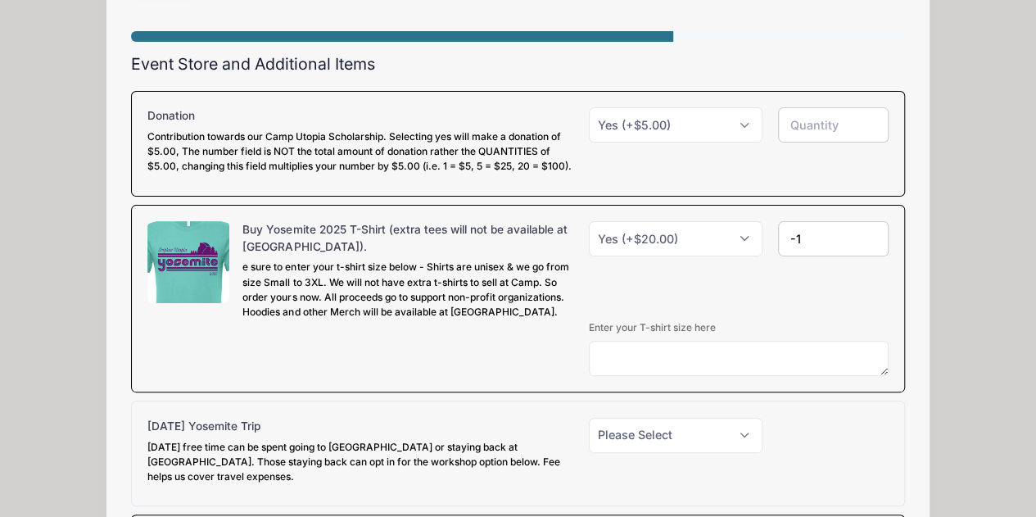
type input "-1"
click at [871, 256] on input "-1" at bounding box center [833, 238] width 111 height 35
click at [621, 361] on textarea at bounding box center [739, 358] width 300 height 35
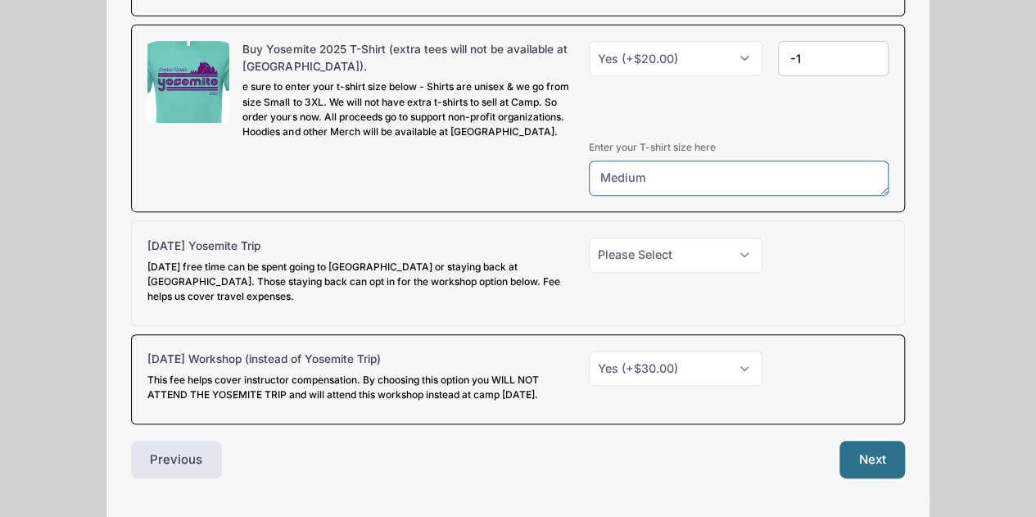
scroll to position [346, 0]
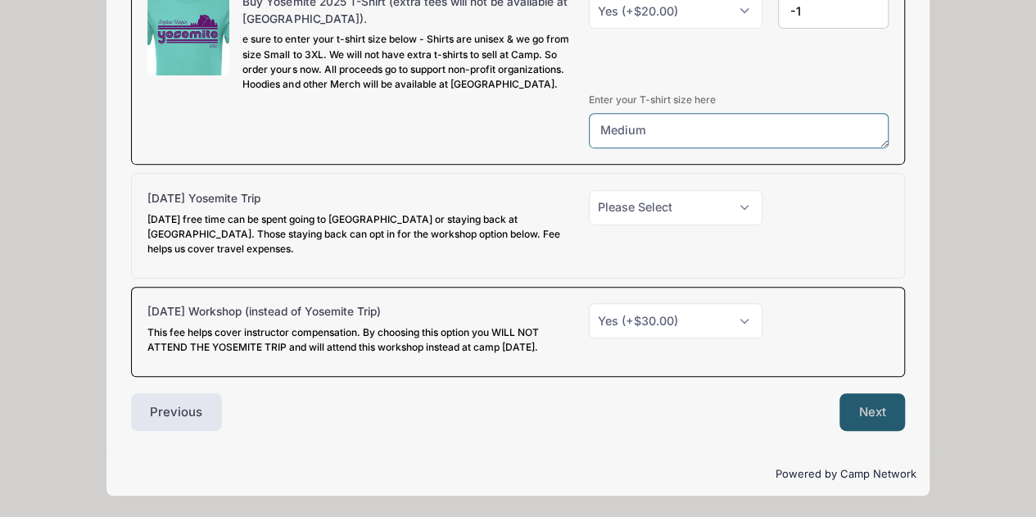
type textarea "Medium"
click at [855, 406] on button "Next" at bounding box center [873, 412] width 66 height 38
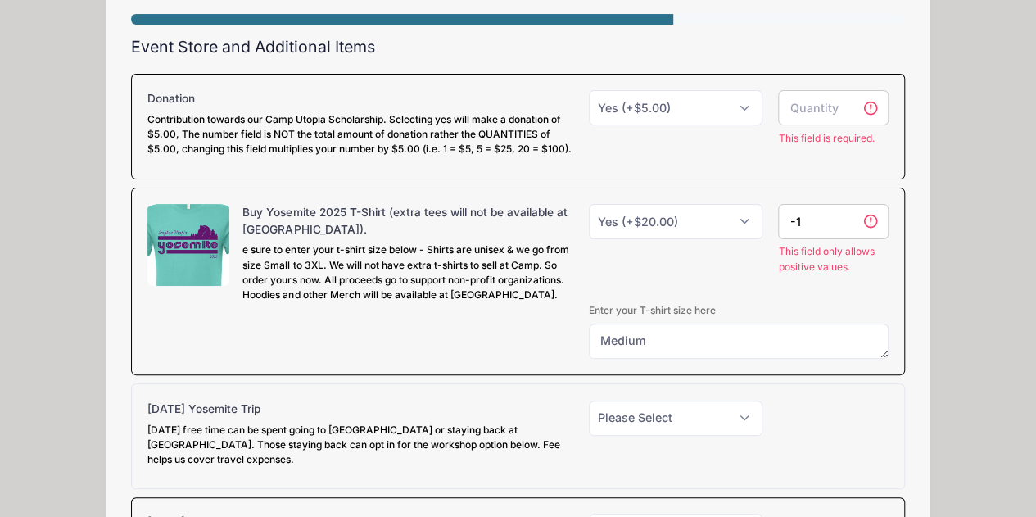
scroll to position [107, 0]
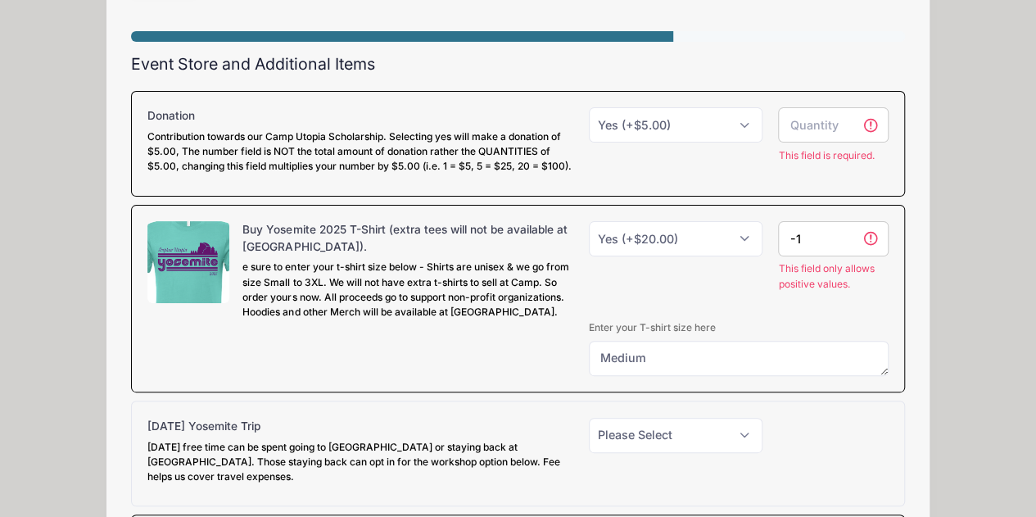
click at [813, 307] on div "-1 This field only allows positive values." at bounding box center [834, 270] width 126 height 98
click at [811, 252] on input "-1" at bounding box center [833, 238] width 111 height 35
click at [847, 247] on input "0" at bounding box center [833, 238] width 111 height 35
click at [869, 248] on input "2" at bounding box center [833, 238] width 111 height 35
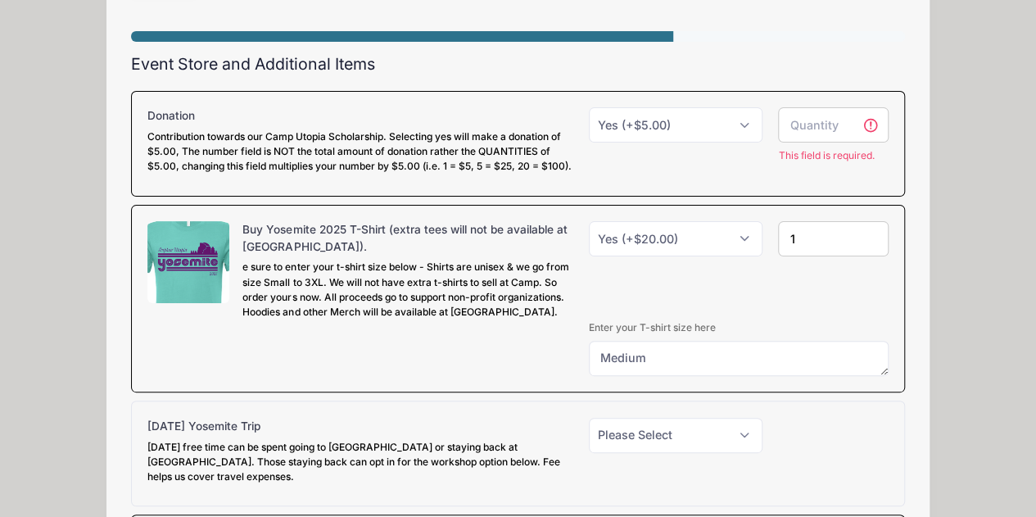
type input "1"
click at [870, 256] on input "1" at bounding box center [833, 238] width 111 height 35
click at [828, 125] on input "number" at bounding box center [833, 124] width 111 height 35
type input "1"
click at [850, 120] on input "1" at bounding box center [833, 124] width 111 height 35
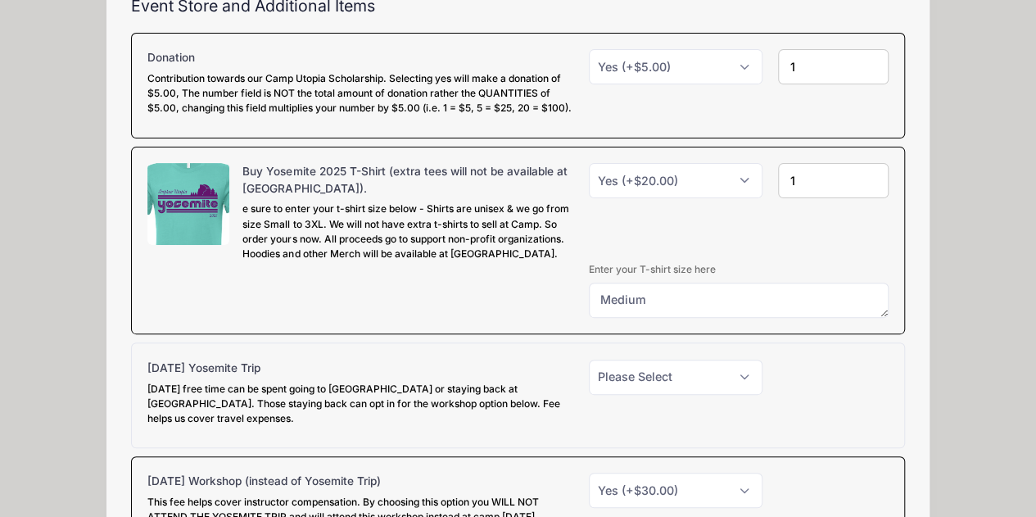
scroll to position [346, 0]
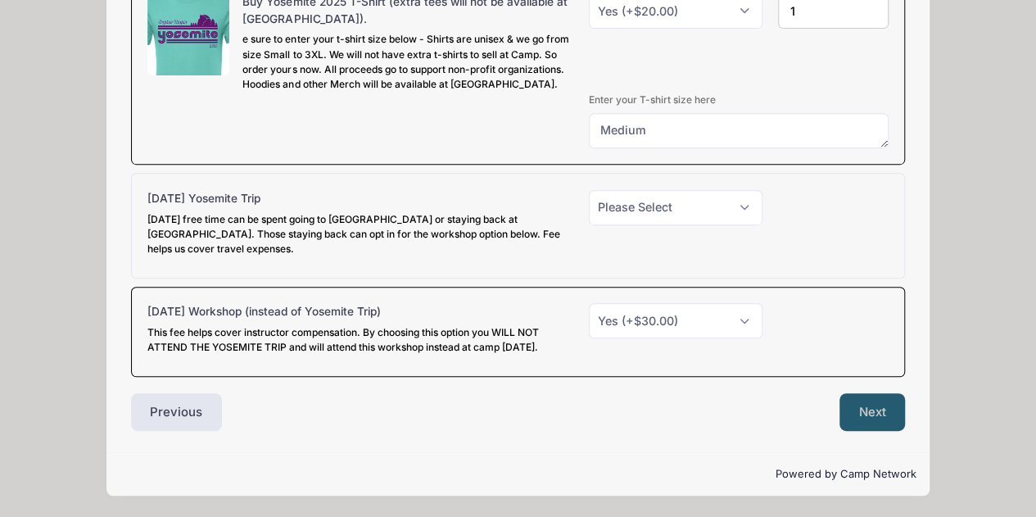
click at [869, 410] on button "Next" at bounding box center [873, 412] width 66 height 38
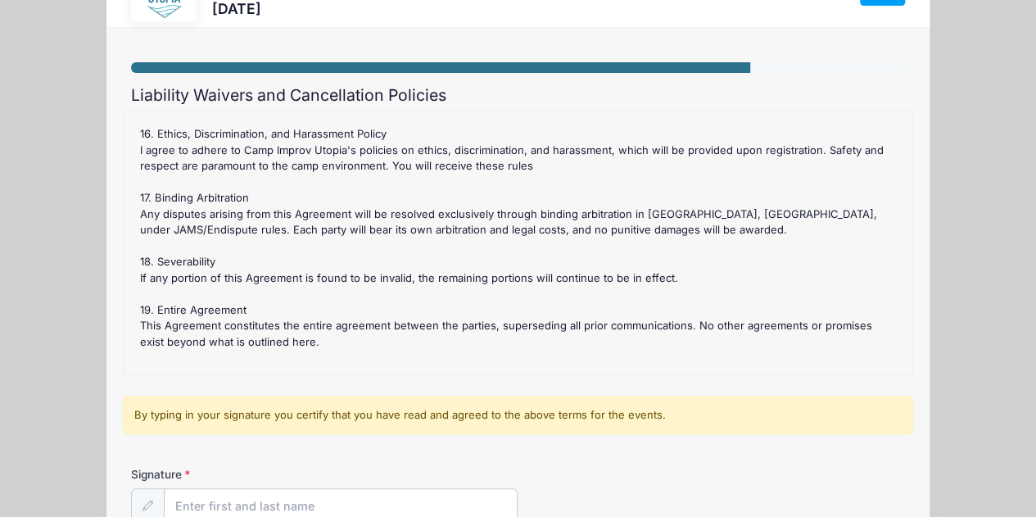
scroll to position [328, 0]
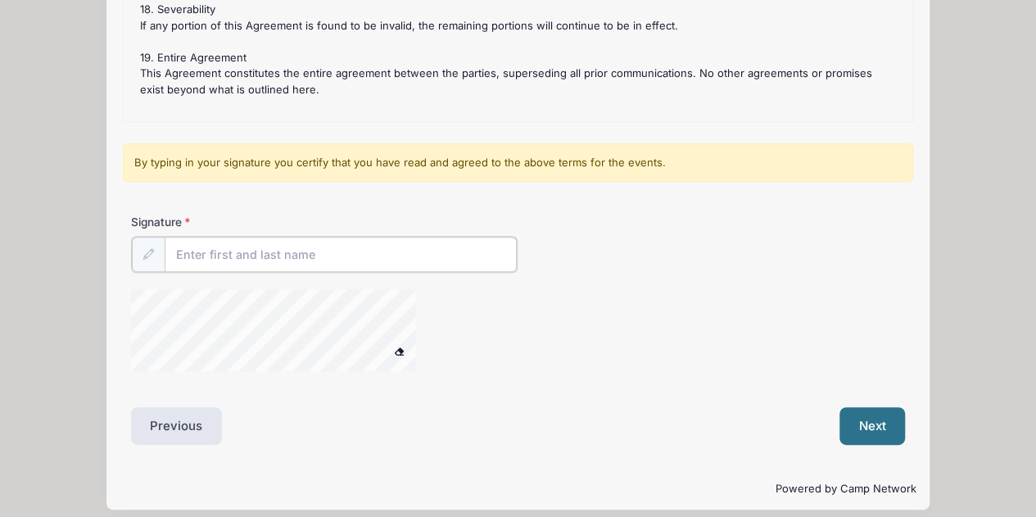
click at [344, 253] on input "Signature" at bounding box center [341, 254] width 353 height 35
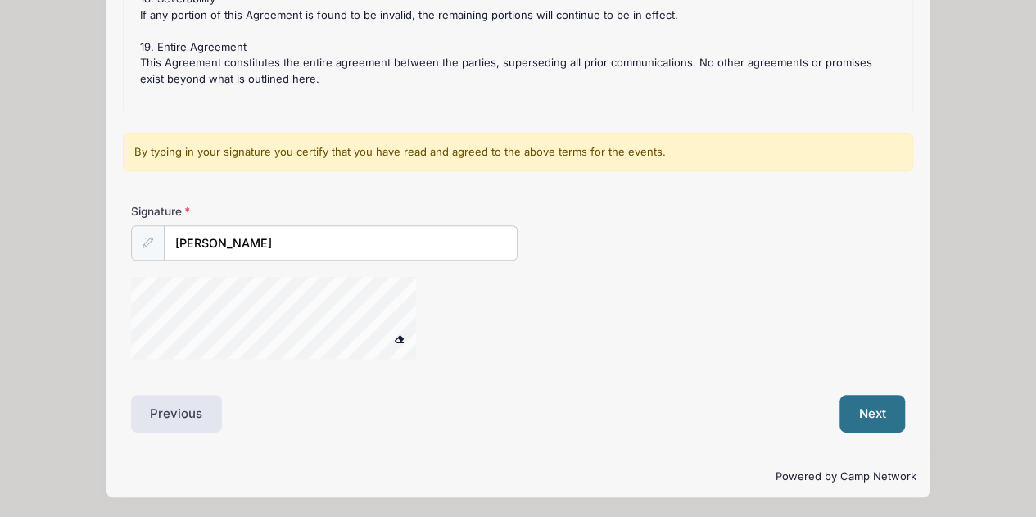
scroll to position [338, 0]
click at [397, 335] on span at bounding box center [398, 339] width 11 height 9
click at [877, 410] on button "Next" at bounding box center [873, 415] width 66 height 38
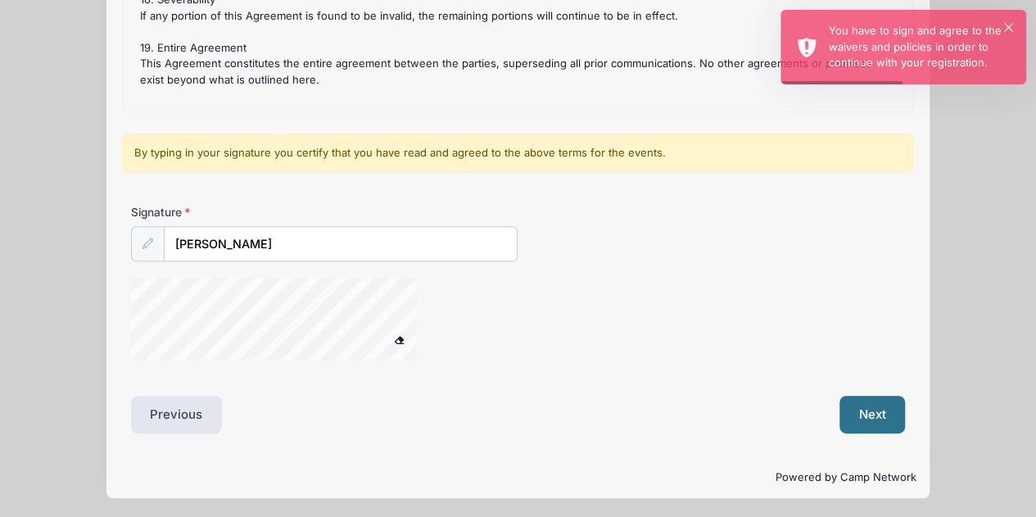
click at [681, 377] on div "Liability Waivers and Cancellation Policies Improv Utopia Yosemite - La Ronde a…" at bounding box center [518, 129] width 775 height 610
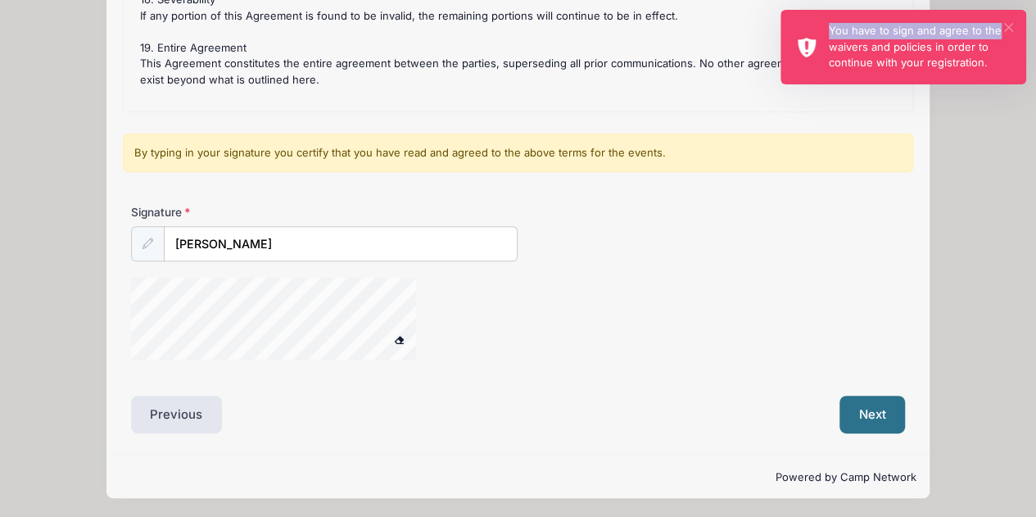
click at [1005, 25] on div "× You have to sign and agree to the waivers and policies in order to continue w…" at bounding box center [904, 47] width 246 height 75
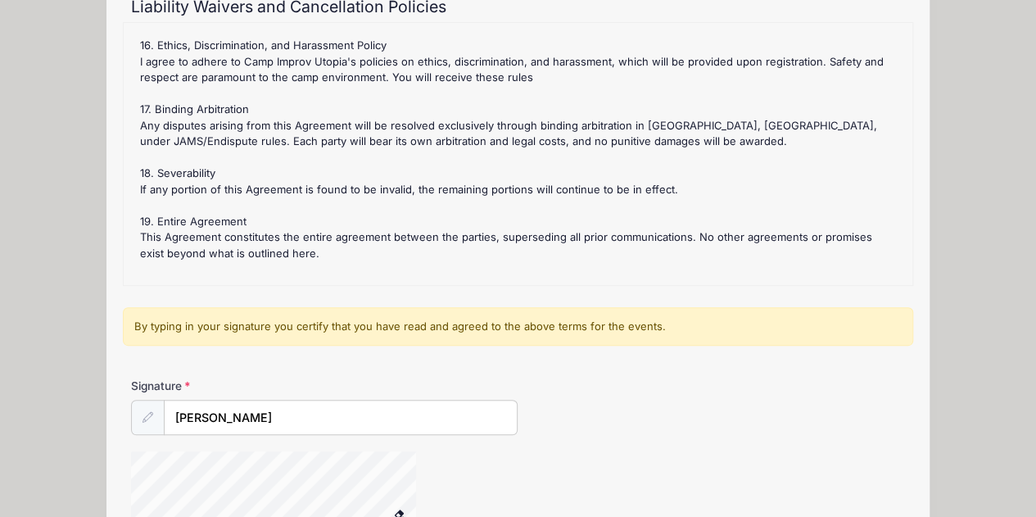
scroll to position [246, 0]
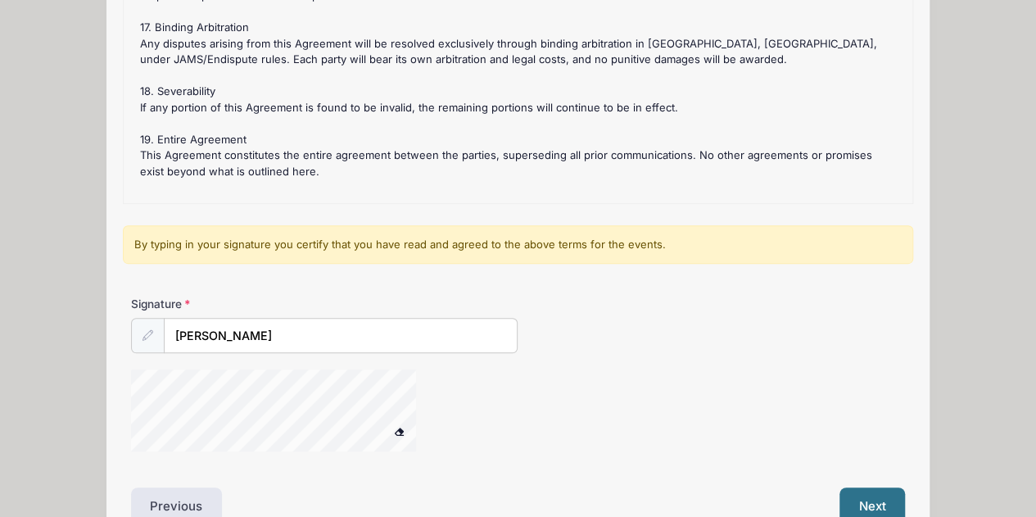
click at [400, 426] on button at bounding box center [399, 431] width 29 height 20
click at [289, 338] on input "[PERSON_NAME]" at bounding box center [341, 336] width 353 height 35
click at [144, 335] on icon at bounding box center [148, 335] width 11 height 11
click at [277, 333] on input "[PERSON_NAME]" at bounding box center [341, 336] width 353 height 35
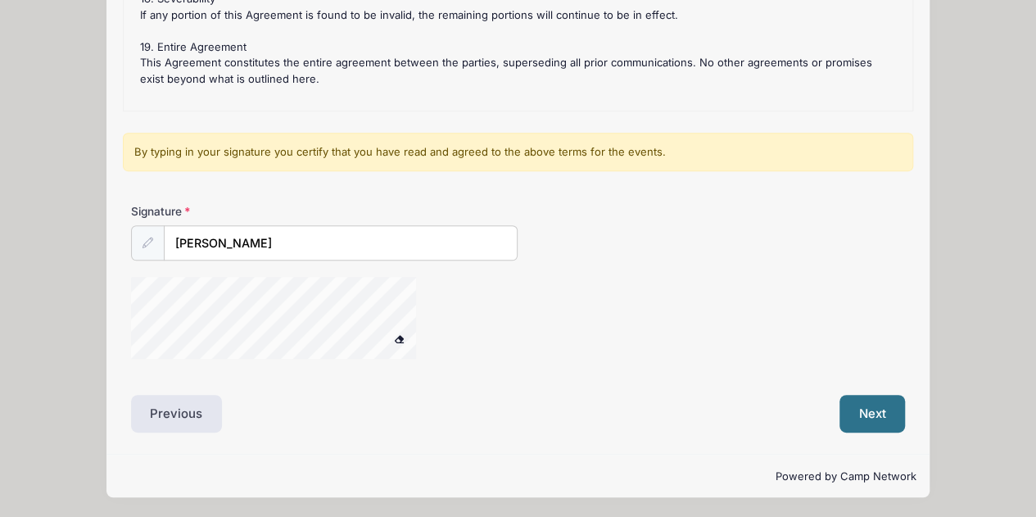
scroll to position [338, 0]
click at [402, 332] on button at bounding box center [399, 339] width 29 height 20
click at [379, 337] on div at bounding box center [295, 321] width 328 height 87
click at [410, 152] on div "By typing in your signature you certify that you have read and agreed to the ab…" at bounding box center [518, 153] width 791 height 39
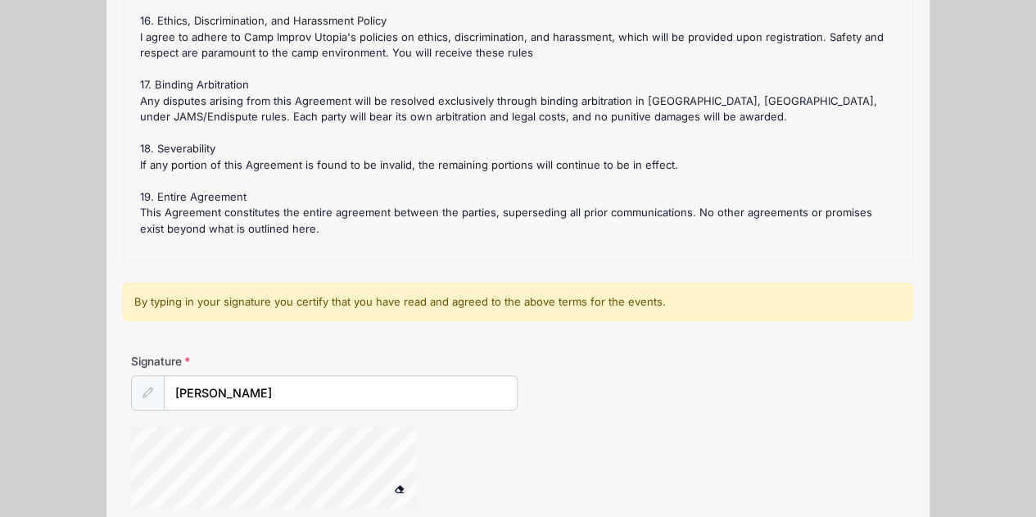
scroll to position [328, 0]
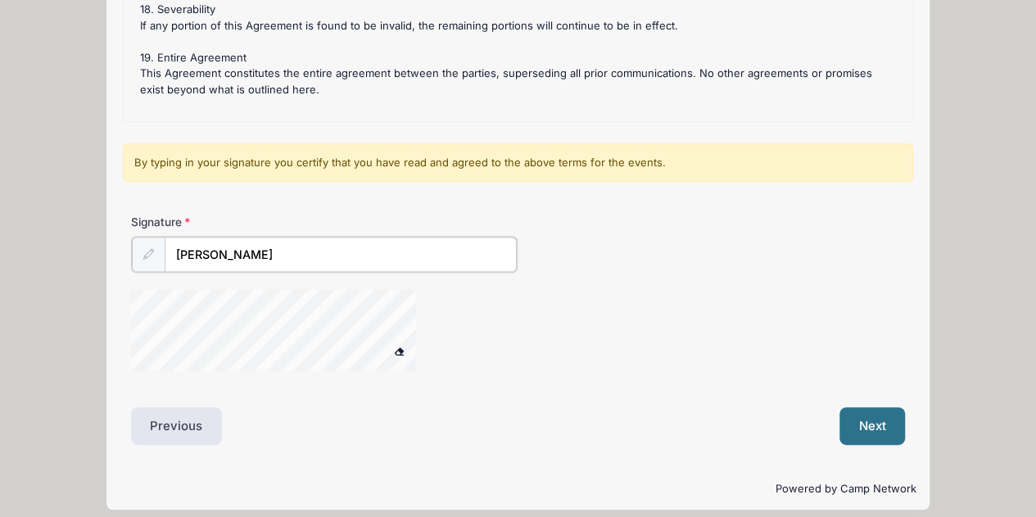
drag, startPoint x: 214, startPoint y: 248, endPoint x: 226, endPoint y: 251, distance: 12.5
click at [215, 249] on input "[PERSON_NAME]" at bounding box center [341, 254] width 353 height 35
click at [362, 261] on input "Valerie M Estrada" at bounding box center [341, 254] width 353 height 35
click at [397, 346] on span at bounding box center [398, 349] width 11 height 9
click at [875, 415] on button "Next" at bounding box center [873, 425] width 66 height 38
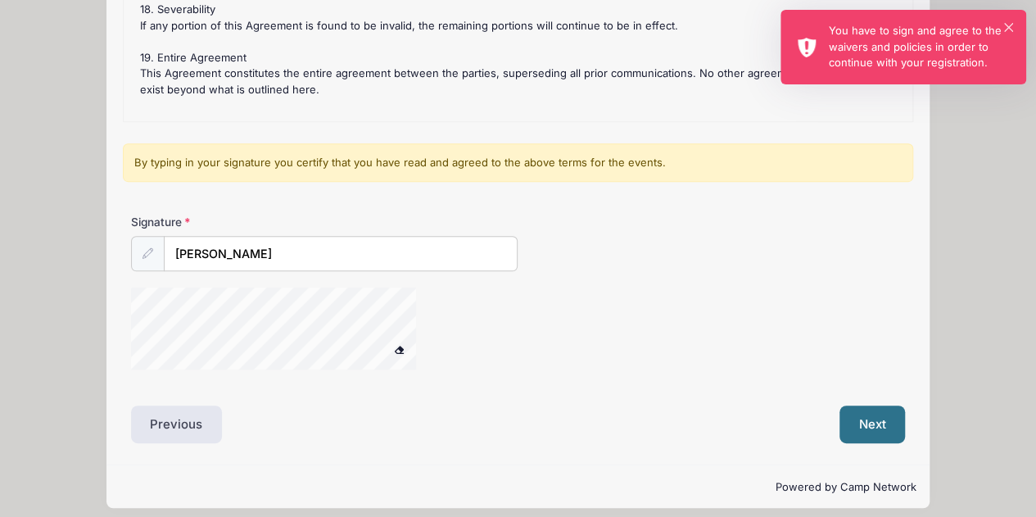
click at [1001, 22] on div "× You have to sign and agree to the waivers and policies in order to continue w…" at bounding box center [904, 47] width 246 height 75
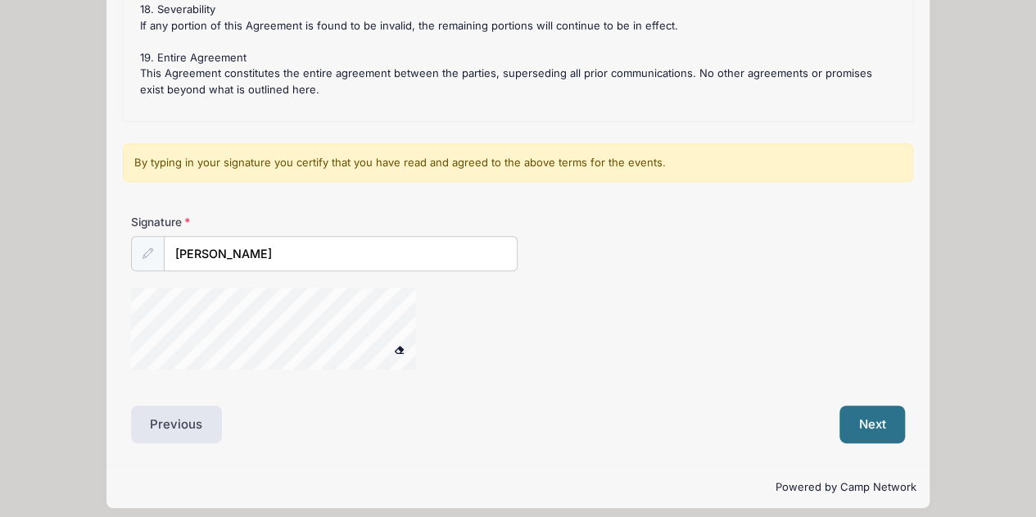
click at [148, 250] on icon at bounding box center [148, 253] width 11 height 11
click at [282, 249] on input "Valerie M Estrada" at bounding box center [341, 254] width 353 height 35
type input "V"
click at [193, 252] on input "Signature" at bounding box center [341, 254] width 353 height 35
click at [164, 155] on div "By typing in your signature you certify that you have read and agreed to the ab…" at bounding box center [518, 162] width 791 height 39
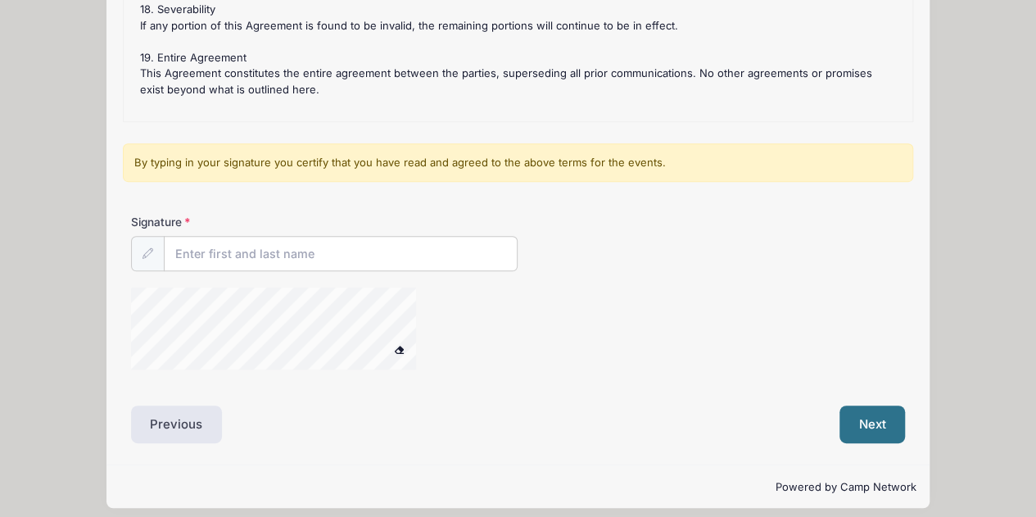
click at [144, 250] on icon at bounding box center [148, 253] width 11 height 11
click at [211, 254] on input "Signature" at bounding box center [341, 254] width 353 height 35
click at [401, 346] on span at bounding box center [398, 349] width 11 height 9
click at [347, 345] on div at bounding box center [295, 331] width 328 height 87
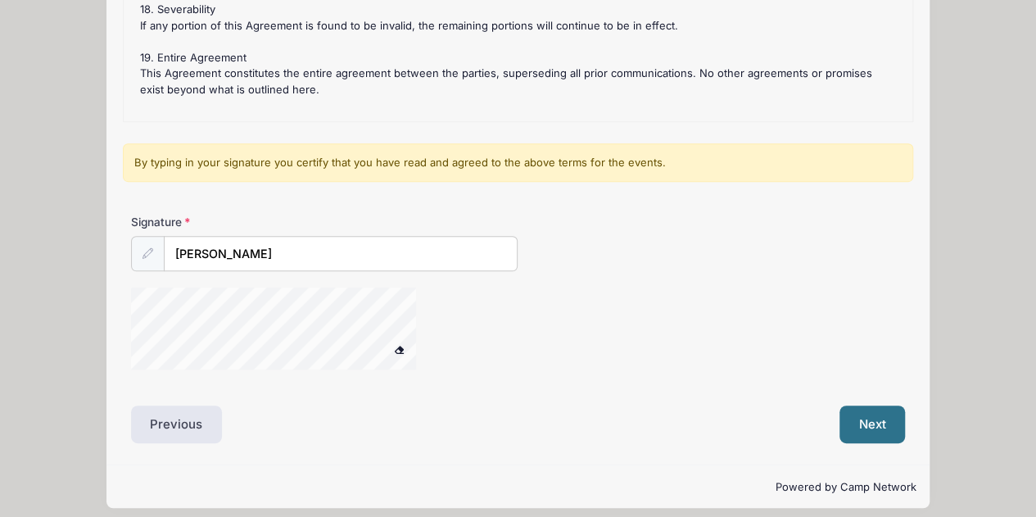
click at [401, 345] on span at bounding box center [398, 349] width 11 height 9
click at [329, 256] on input "[PERSON_NAME]" at bounding box center [341, 254] width 353 height 35
click at [385, 341] on button at bounding box center [399, 351] width 29 height 20
click at [867, 421] on button "Next" at bounding box center [873, 425] width 66 height 38
click at [375, 261] on input "[PERSON_NAME]" at bounding box center [341, 254] width 353 height 35
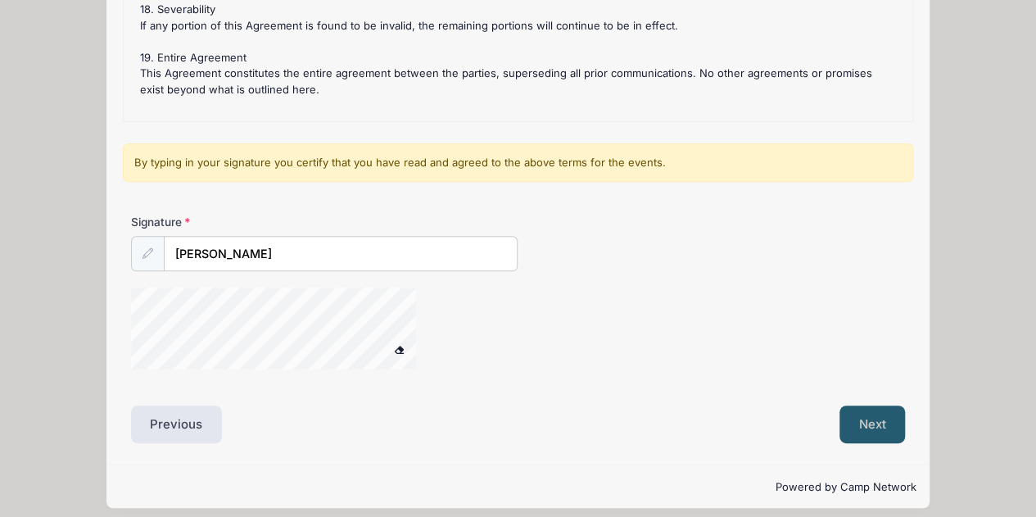
click at [872, 420] on button "Next" at bounding box center [873, 425] width 66 height 38
click at [877, 421] on button "Next" at bounding box center [873, 425] width 66 height 38
click at [878, 420] on button "Next" at bounding box center [873, 425] width 66 height 38
click at [881, 420] on button "Next" at bounding box center [873, 425] width 66 height 38
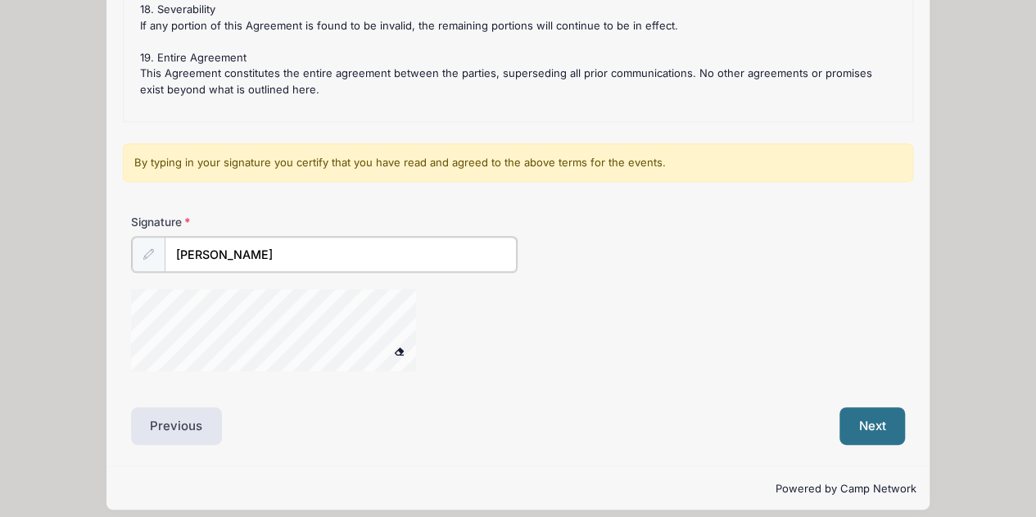
click at [253, 252] on input "[PERSON_NAME]" at bounding box center [341, 254] width 353 height 35
click at [271, 250] on input "[PERSON_NAME]" at bounding box center [341, 254] width 353 height 35
type input "V"
click at [399, 345] on span at bounding box center [398, 349] width 11 height 9
click at [147, 252] on icon at bounding box center [148, 253] width 11 height 11
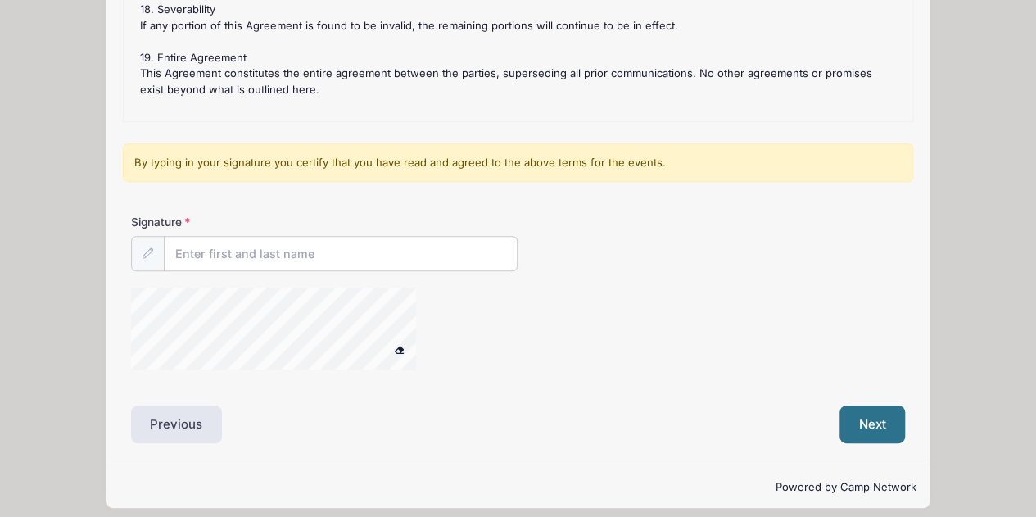
click at [147, 252] on icon at bounding box center [148, 253] width 11 height 11
click at [189, 249] on input "Signature" at bounding box center [341, 254] width 353 height 35
type input "V"
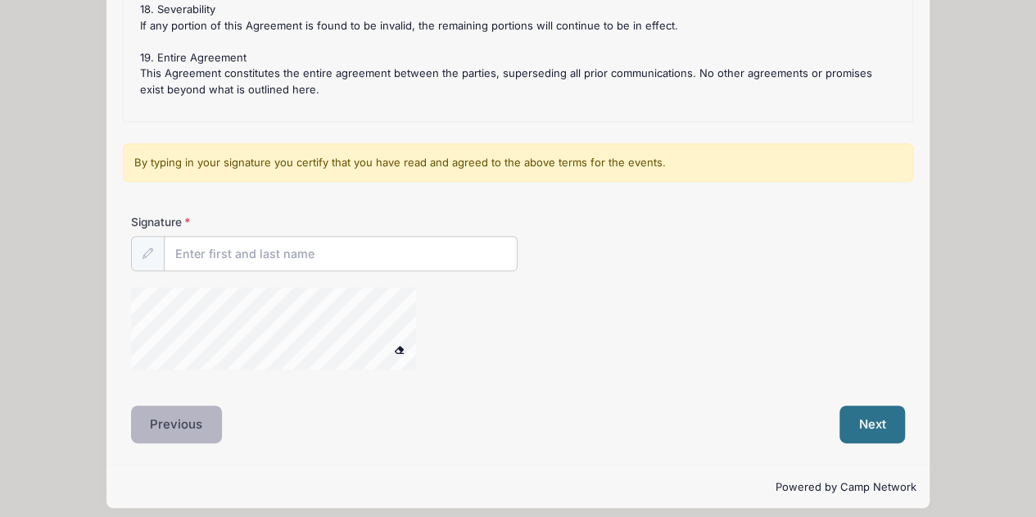
click at [170, 424] on button "Previous" at bounding box center [177, 425] width 92 height 38
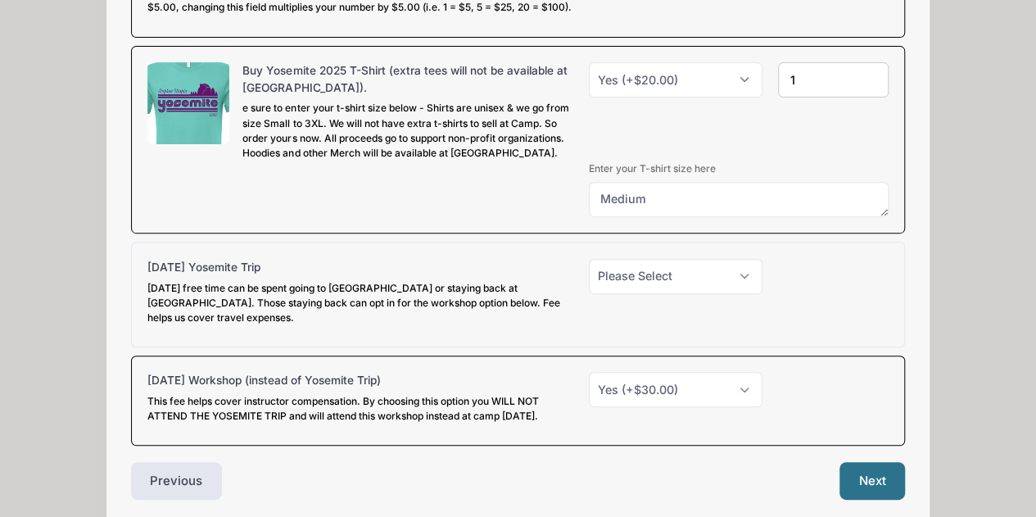
scroll to position [346, 0]
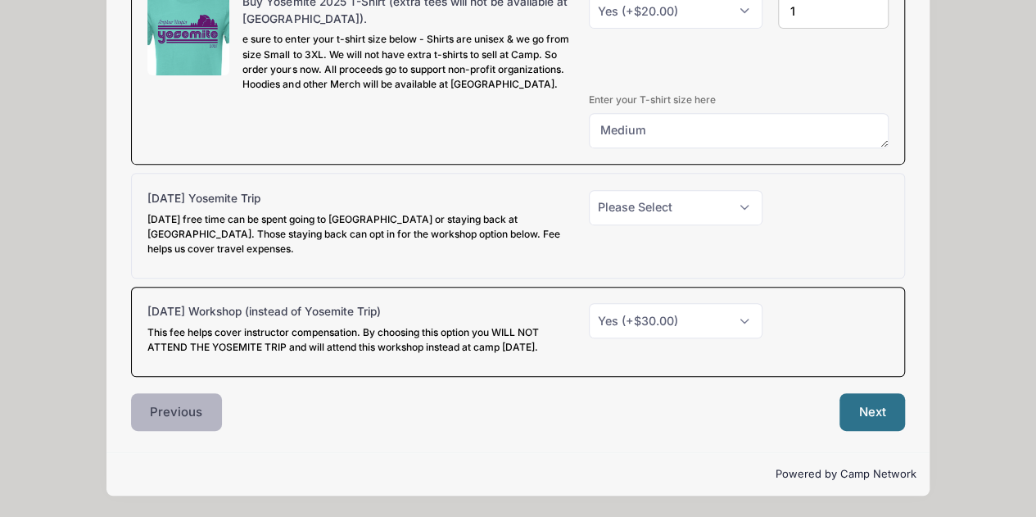
click at [157, 415] on button "Previous" at bounding box center [177, 412] width 92 height 38
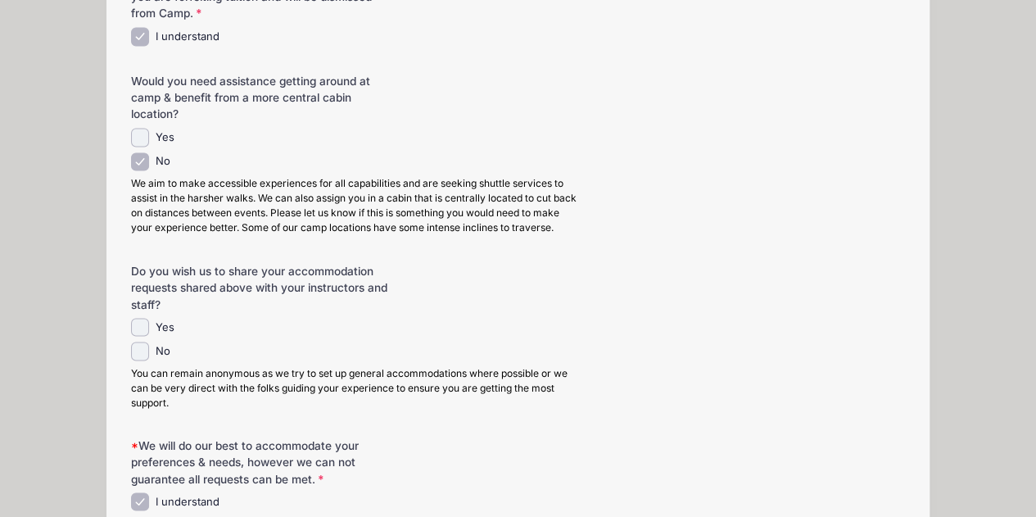
scroll to position [1393, 0]
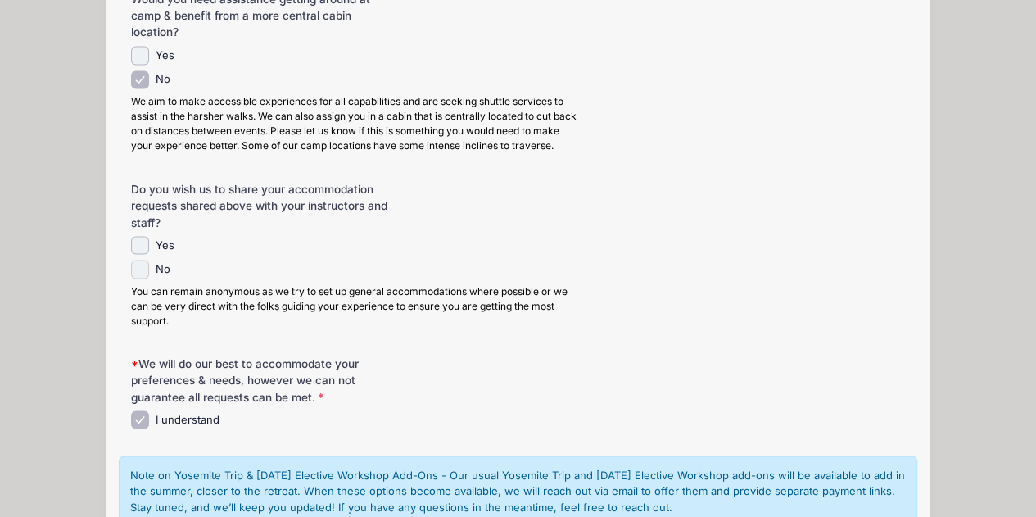
click at [139, 265] on input "No" at bounding box center [140, 269] width 19 height 19
click at [141, 265] on input "No" at bounding box center [140, 269] width 19 height 19
checkbox input "false"
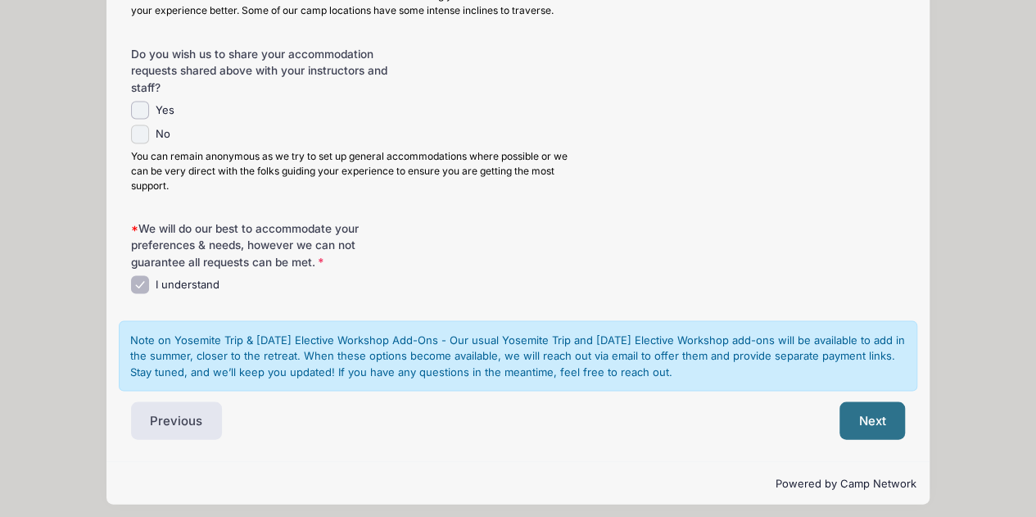
scroll to position [1532, 0]
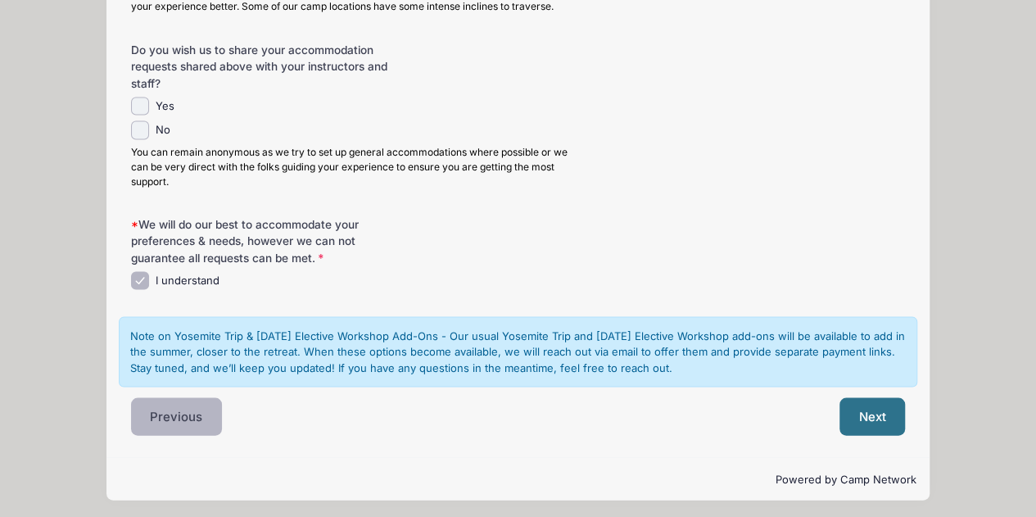
click at [179, 413] on button "Previous" at bounding box center [177, 416] width 92 height 38
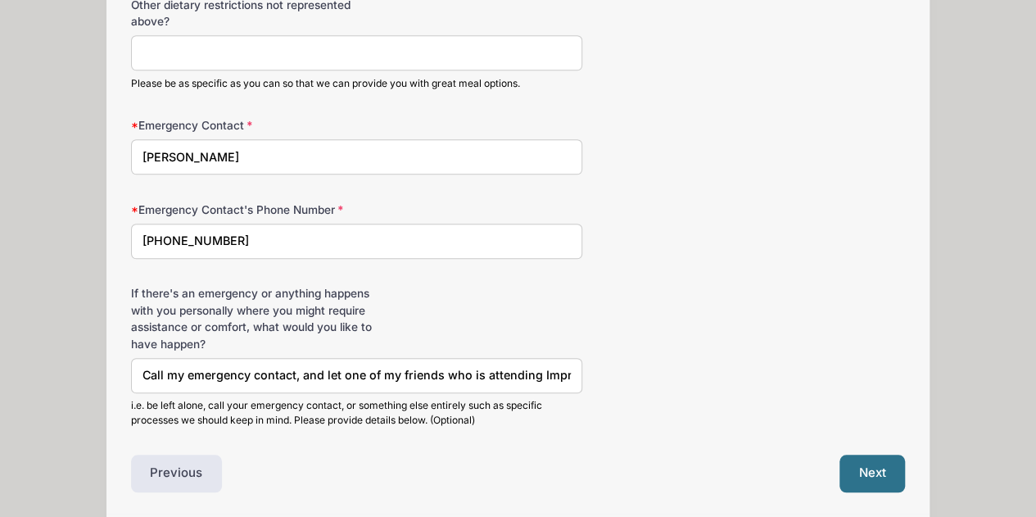
scroll to position [634, 0]
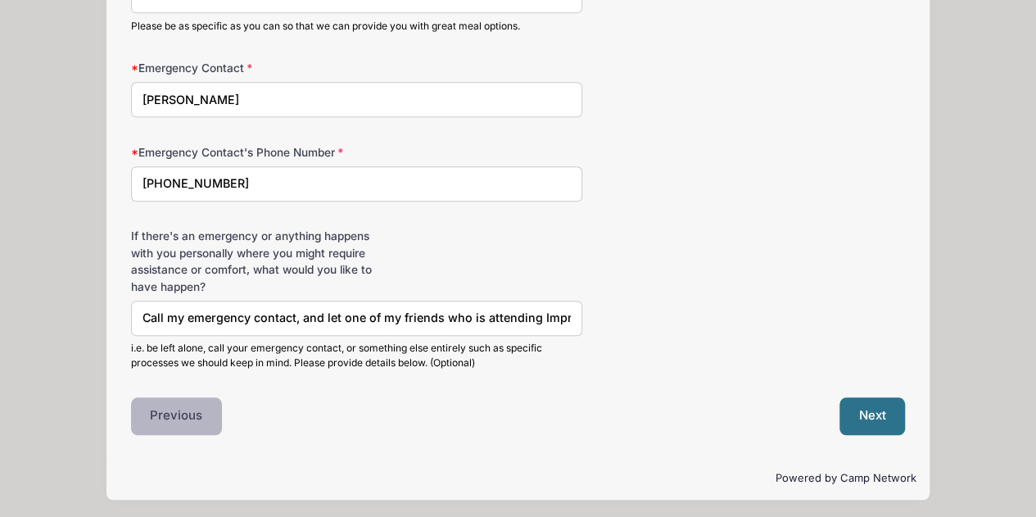
click at [155, 414] on button "Previous" at bounding box center [177, 416] width 92 height 38
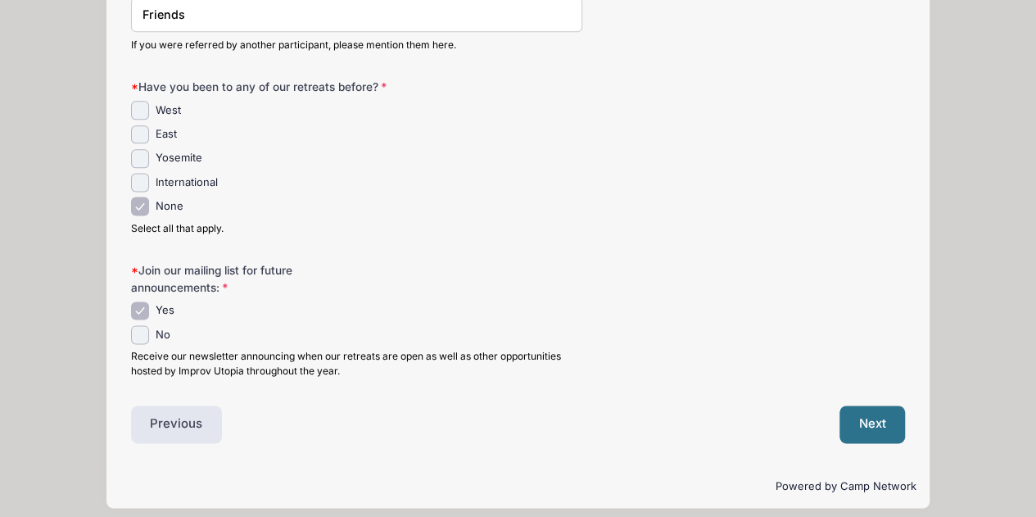
scroll to position [1005, 0]
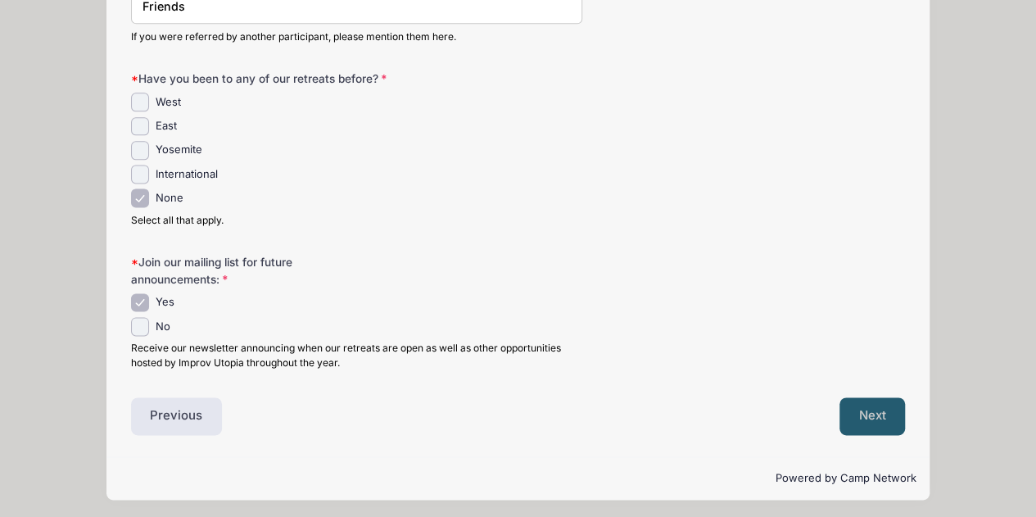
click at [870, 415] on button "Next" at bounding box center [873, 416] width 66 height 38
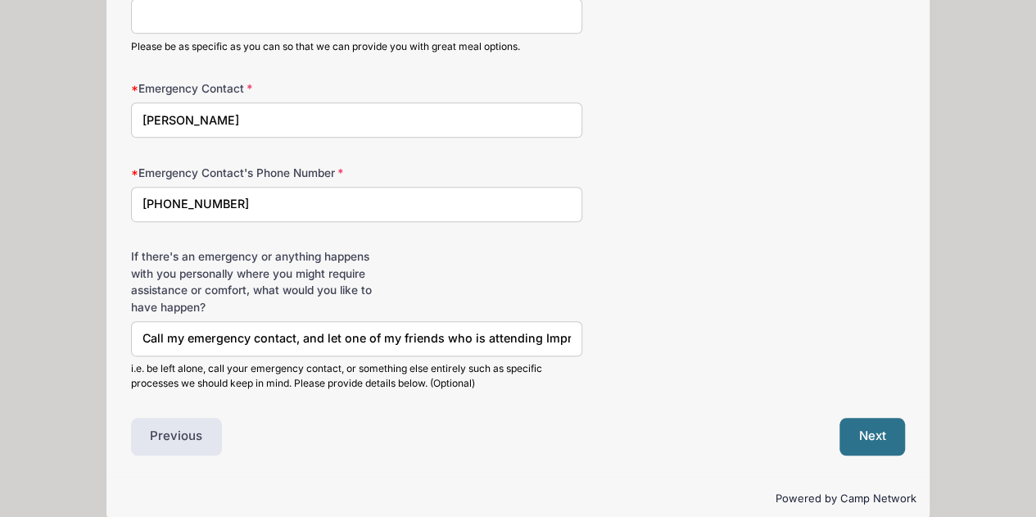
scroll to position [634, 0]
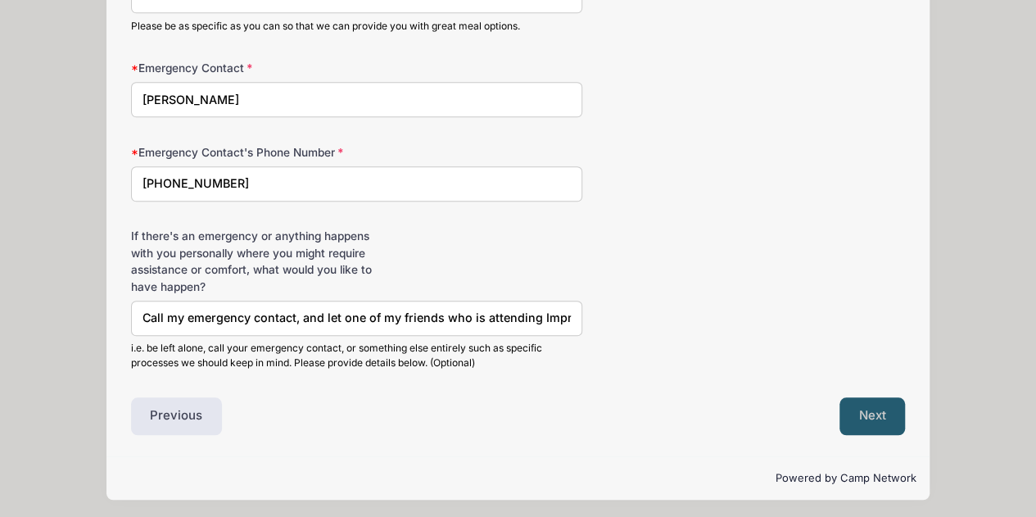
click at [885, 401] on button "Next" at bounding box center [873, 416] width 66 height 38
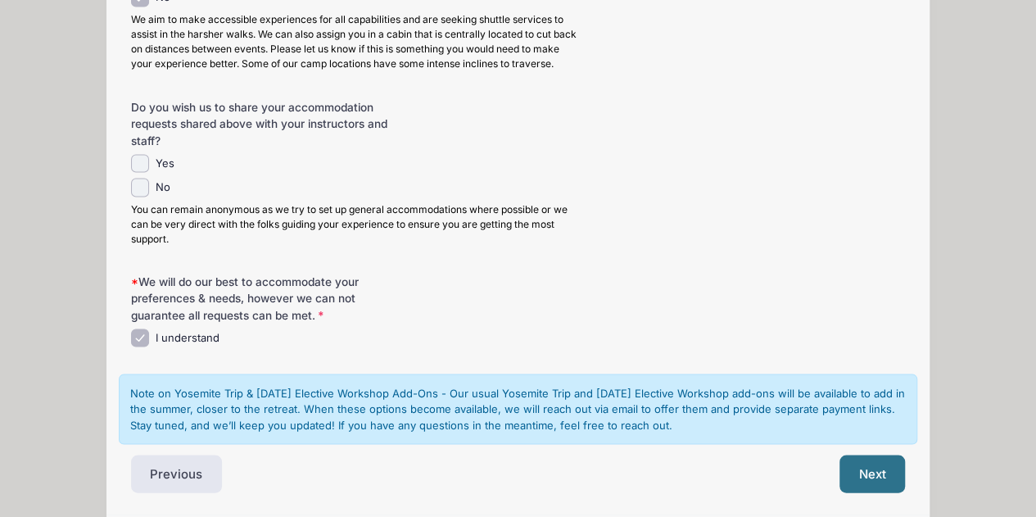
scroll to position [1532, 0]
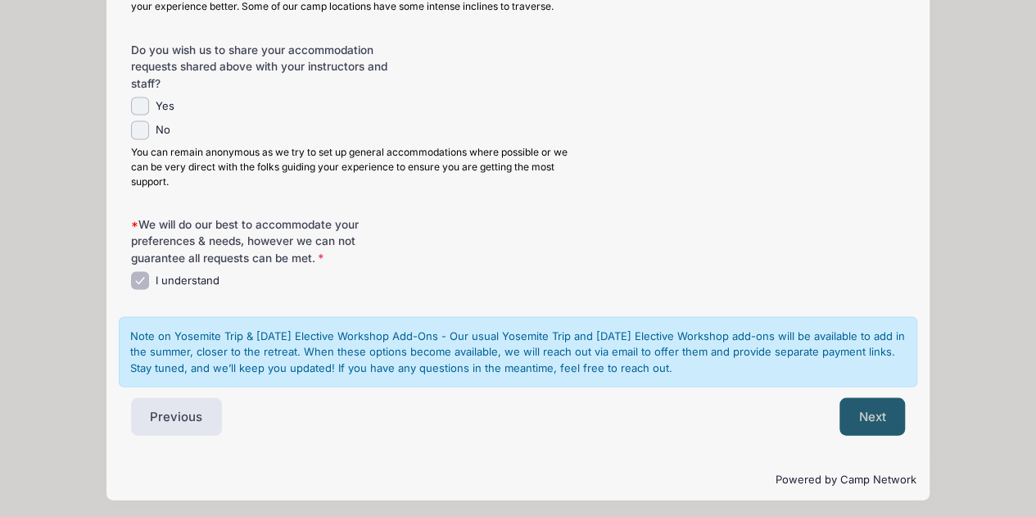
click at [882, 419] on button "Next" at bounding box center [873, 416] width 66 height 38
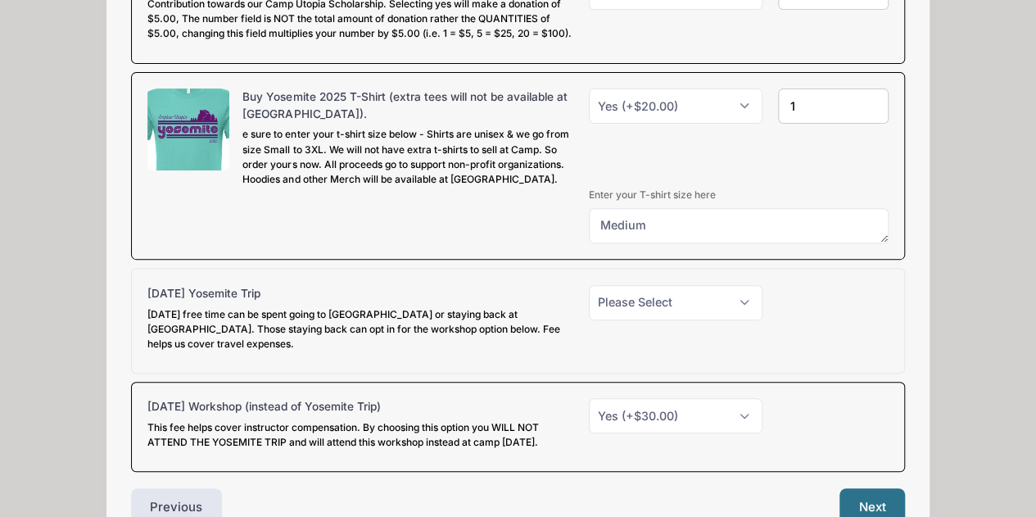
scroll to position [346, 0]
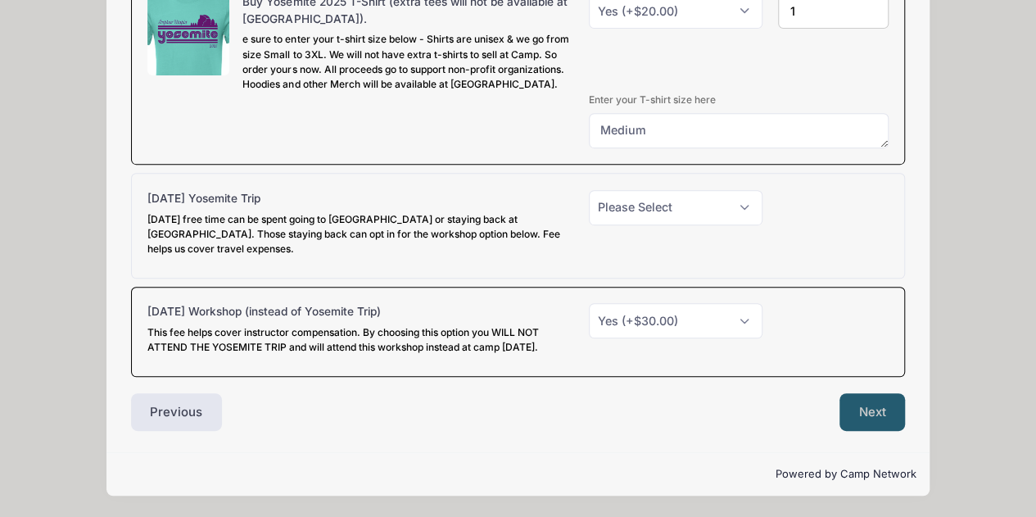
click at [868, 417] on button "Next" at bounding box center [873, 412] width 66 height 38
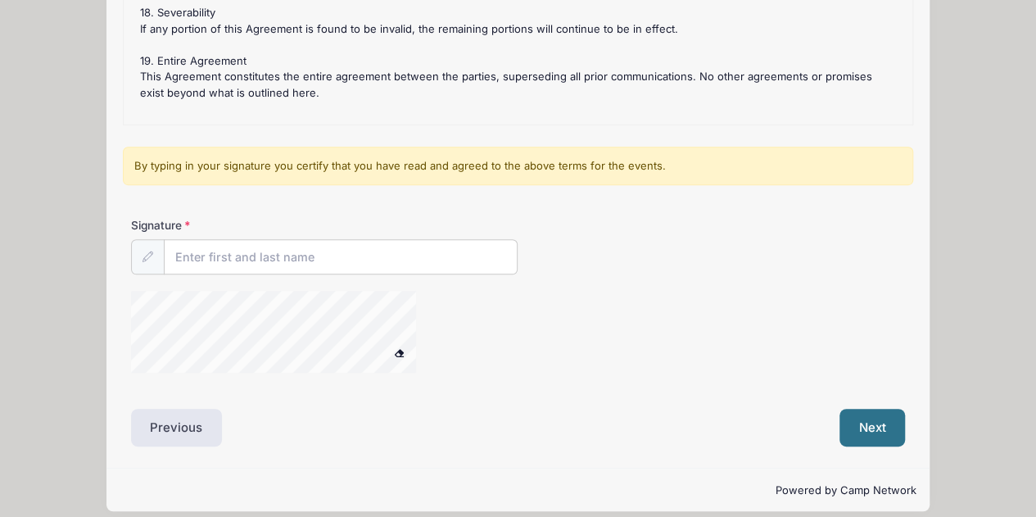
scroll to position [328, 0]
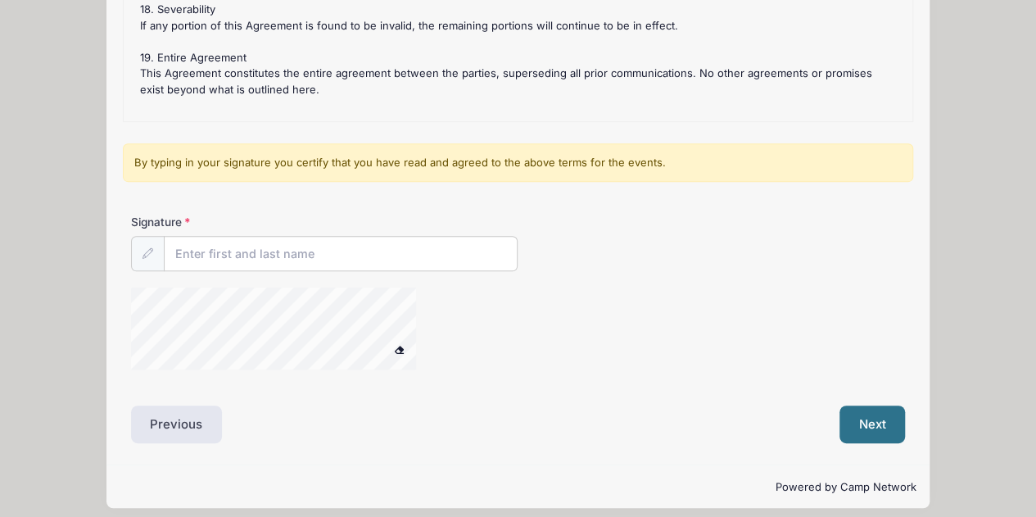
click at [401, 345] on span at bounding box center [398, 349] width 11 height 9
drag, startPoint x: 398, startPoint y: 345, endPoint x: 151, endPoint y: 261, distance: 261.2
click at [140, 283] on div "Signature" at bounding box center [518, 299] width 791 height 170
click at [398, 342] on button at bounding box center [399, 349] width 29 height 20
drag, startPoint x: 398, startPoint y: 341, endPoint x: 202, endPoint y: 249, distance: 217.0
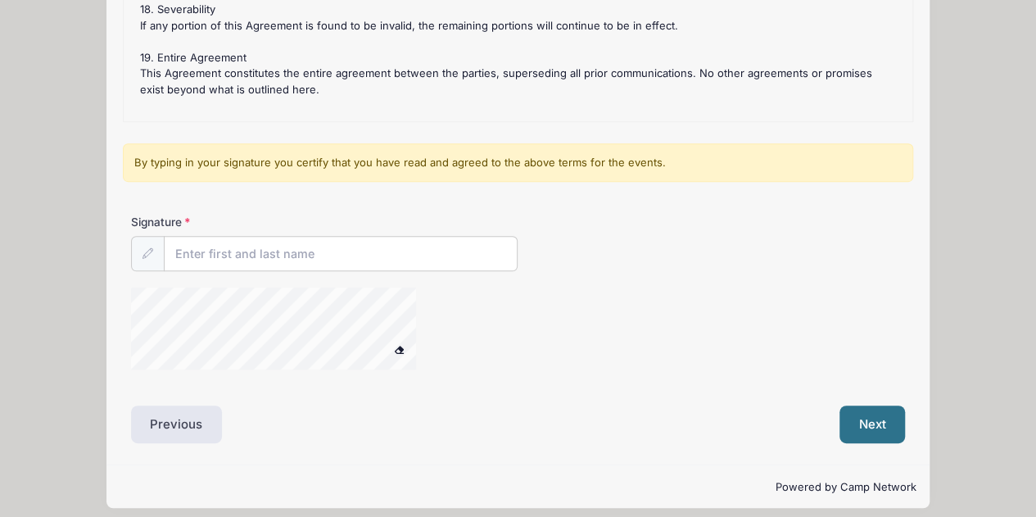
click at [202, 251] on div "Signature" at bounding box center [518, 299] width 791 height 170
click at [184, 250] on input "Signature" at bounding box center [341, 254] width 353 height 35
click at [147, 250] on icon at bounding box center [148, 253] width 11 height 11
drag, startPoint x: 400, startPoint y: 345, endPoint x: 251, endPoint y: 248, distance: 177.7
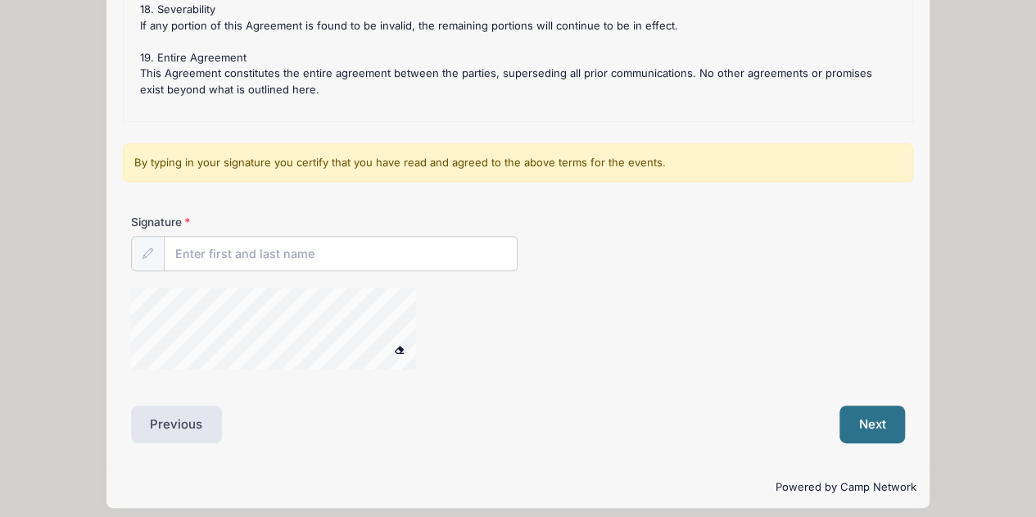
click at [251, 248] on div "Signature" at bounding box center [518, 299] width 791 height 170
click at [873, 422] on button "Next" at bounding box center [873, 425] width 66 height 38
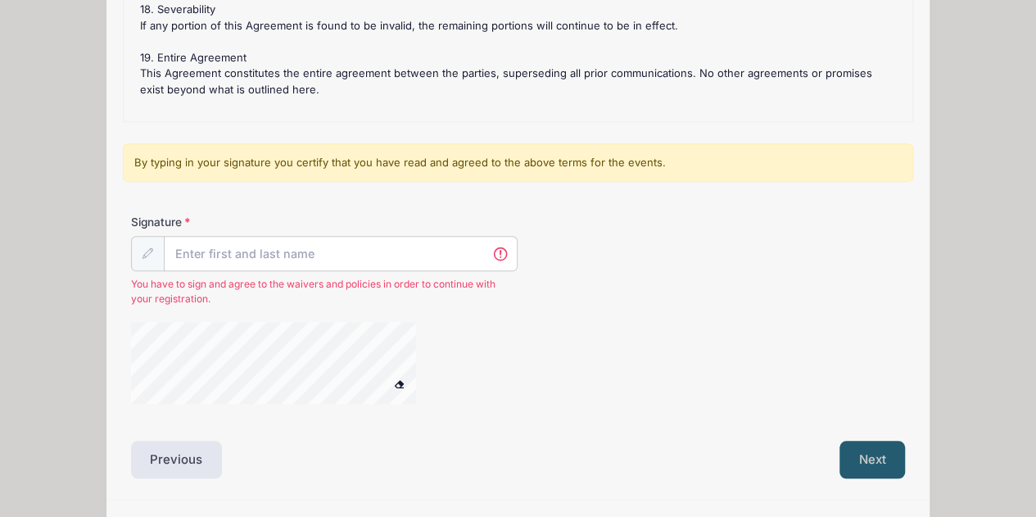
scroll to position [372, 0]
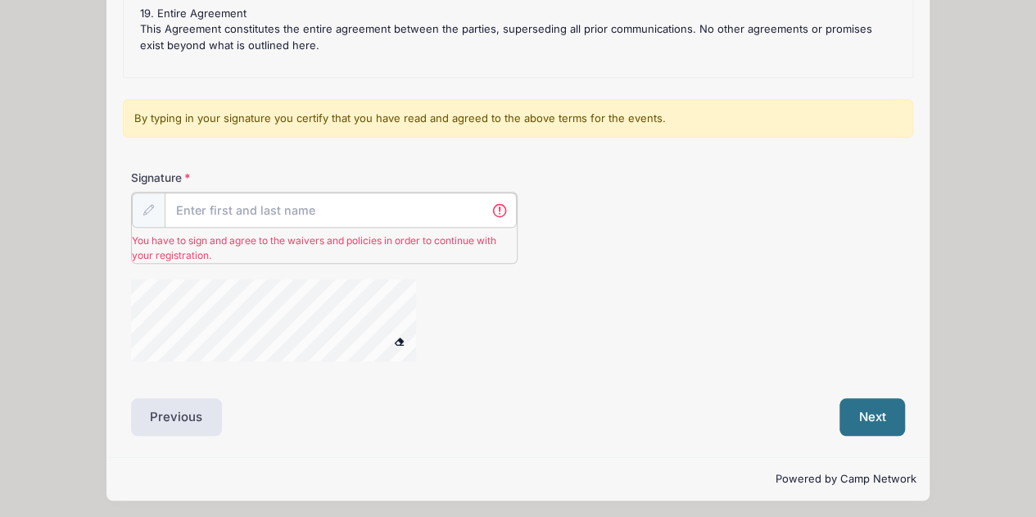
click at [233, 203] on input "Signature" at bounding box center [341, 210] width 353 height 35
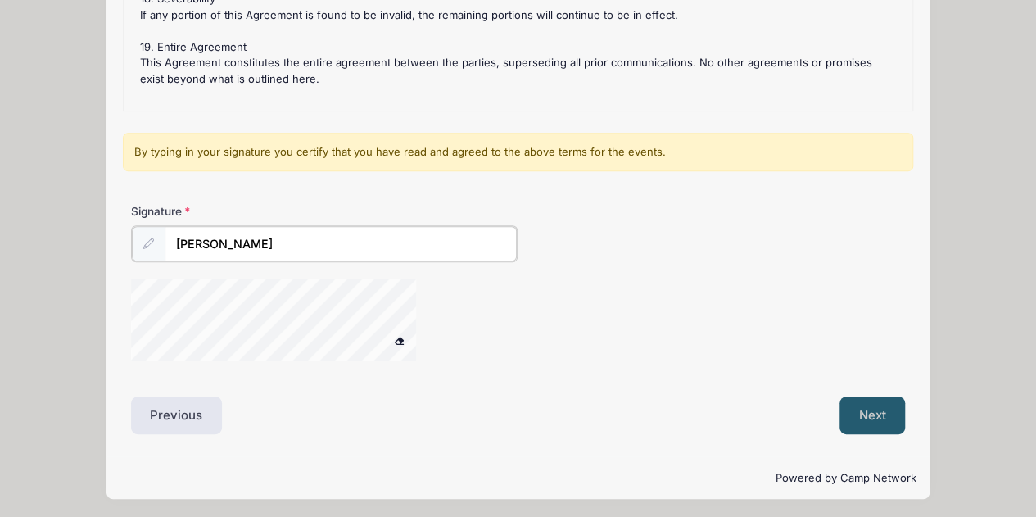
type input "[PERSON_NAME]"
click at [870, 409] on button "Next" at bounding box center [873, 415] width 66 height 38
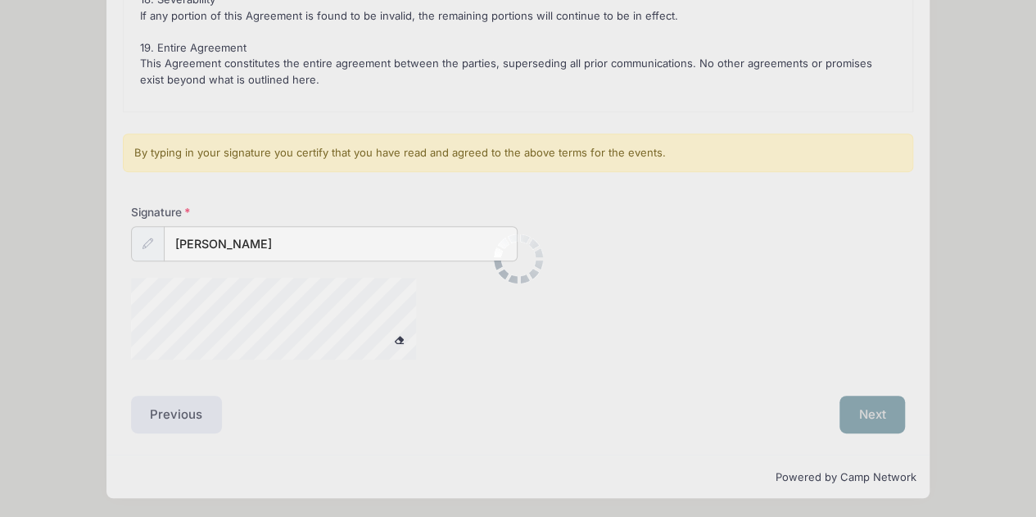
scroll to position [0, 0]
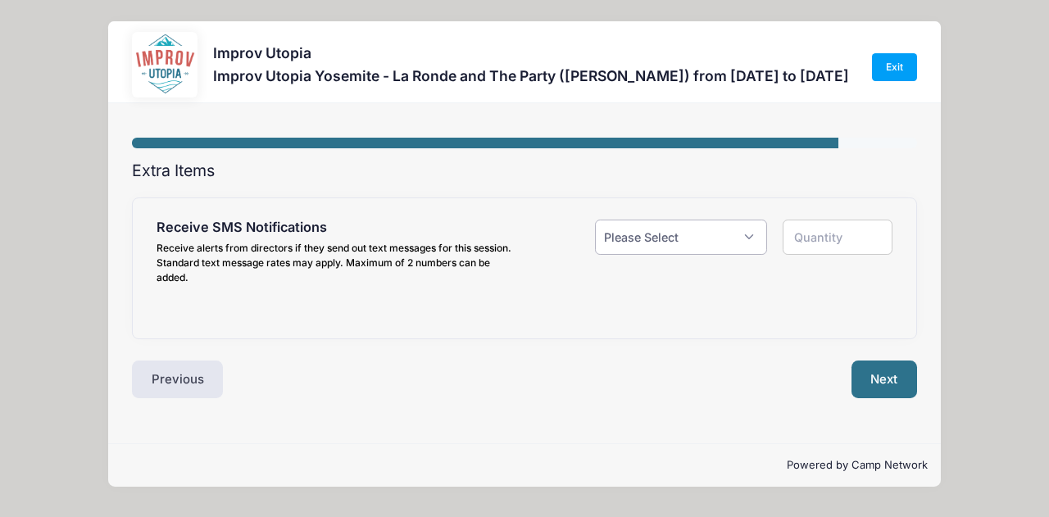
click at [748, 238] on select "Please Select Yes ($0.00) No" at bounding box center [681, 237] width 172 height 35
select select "1"
click at [595, 220] on select "Please Select Yes ($0.00) No" at bounding box center [681, 237] width 172 height 35
type input "1"
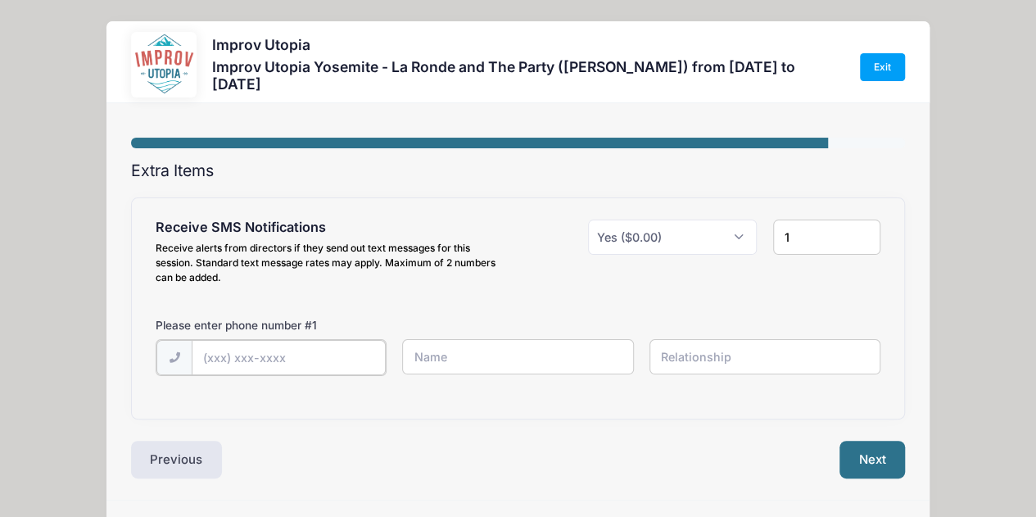
click at [0, 0] on input "text" at bounding box center [0, 0] width 0 height 0
type input "(1"
type input "(4"
type input "(415) 341-5014"
click at [0, 0] on input "text" at bounding box center [0, 0] width 0 height 0
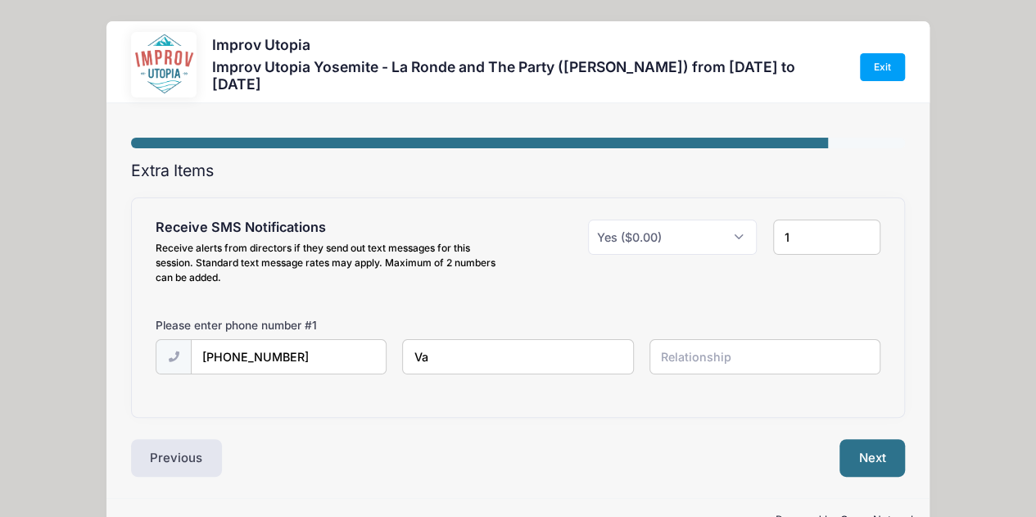
type input "V"
click at [869, 453] on button "Next" at bounding box center [873, 458] width 66 height 38
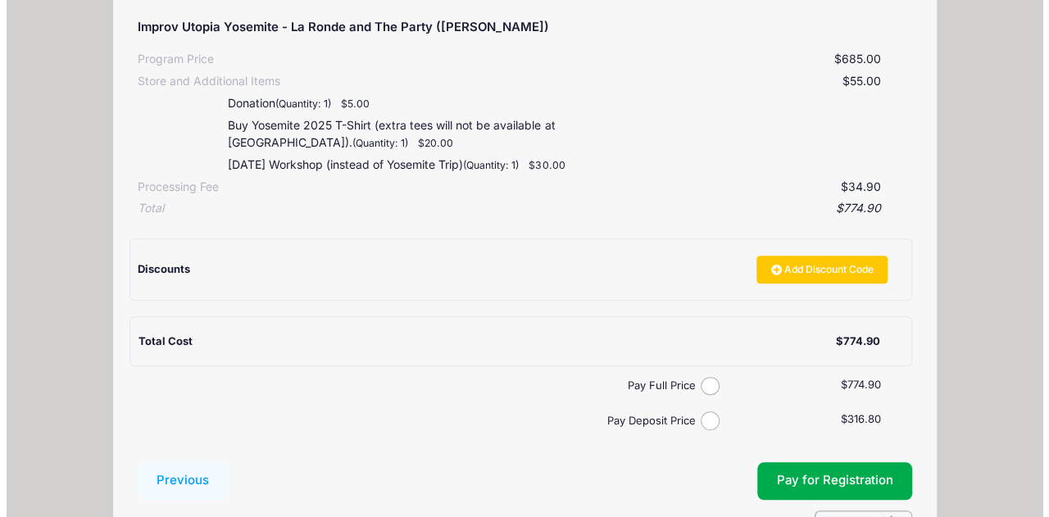
scroll to position [328, 0]
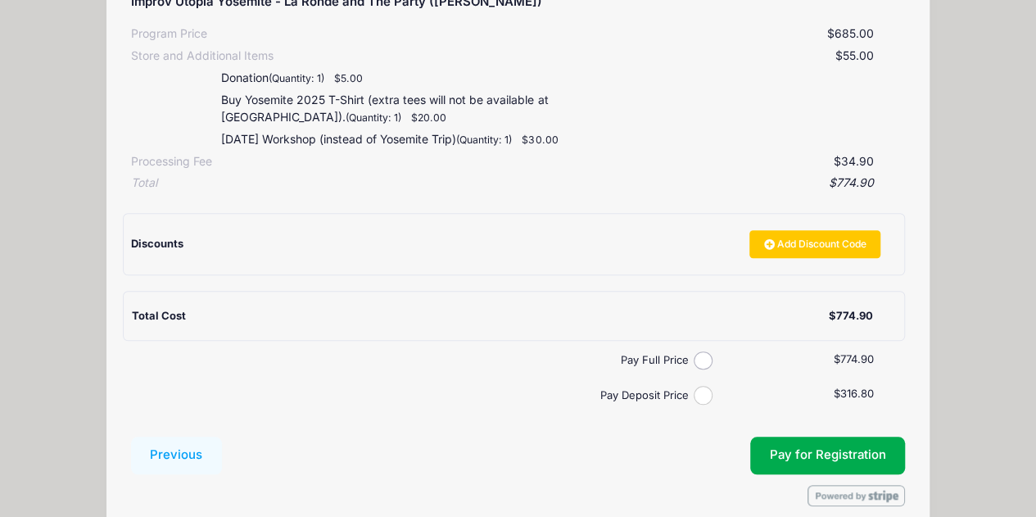
click at [705, 391] on input "Pay Deposit Price" at bounding box center [703, 395] width 19 height 19
radio input "true"
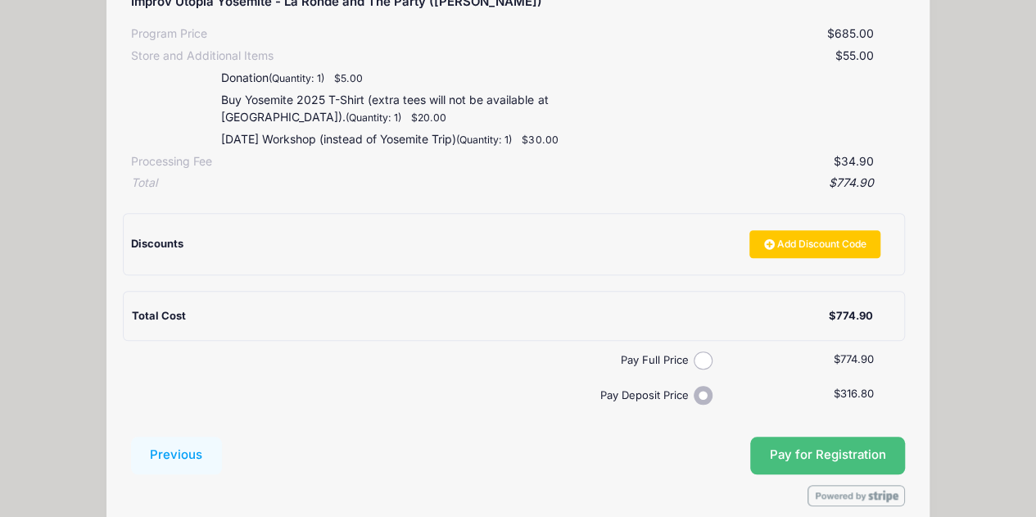
click at [810, 449] on span "Pay for Registration" at bounding box center [828, 454] width 116 height 15
